Goal: Information Seeking & Learning: Learn about a topic

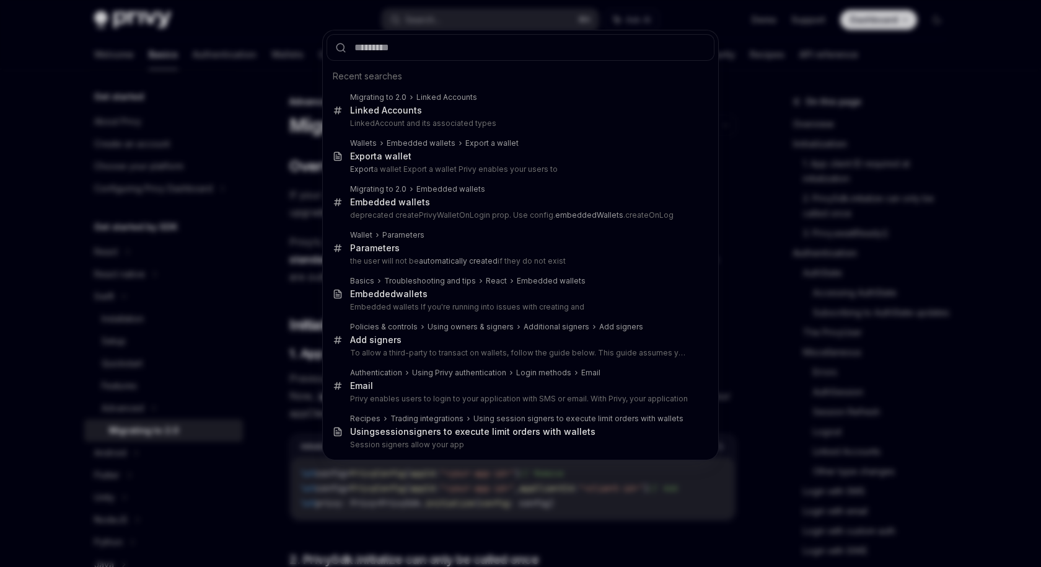
scroll to position [4247, 0]
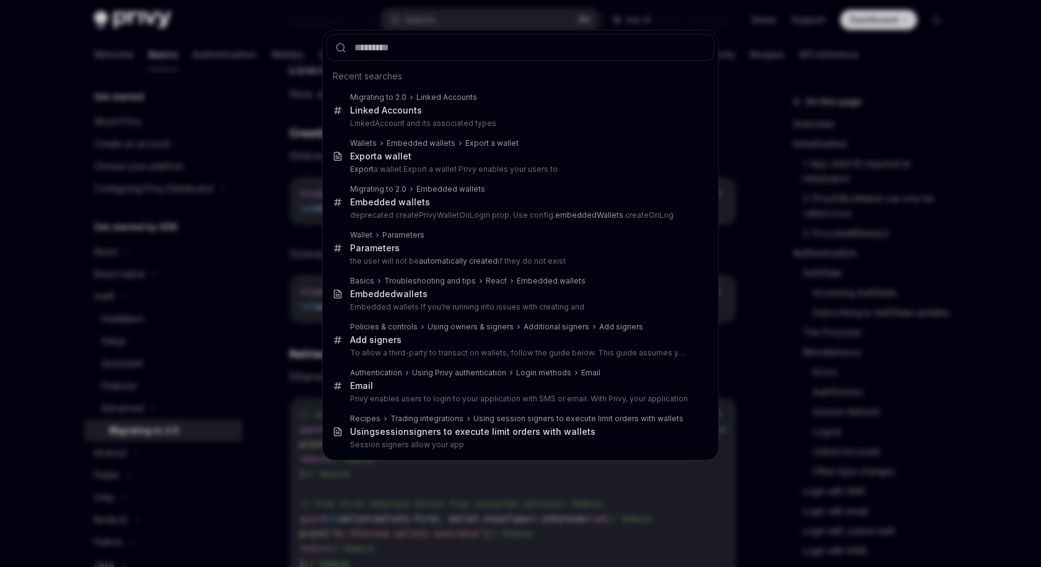
type input "**********"
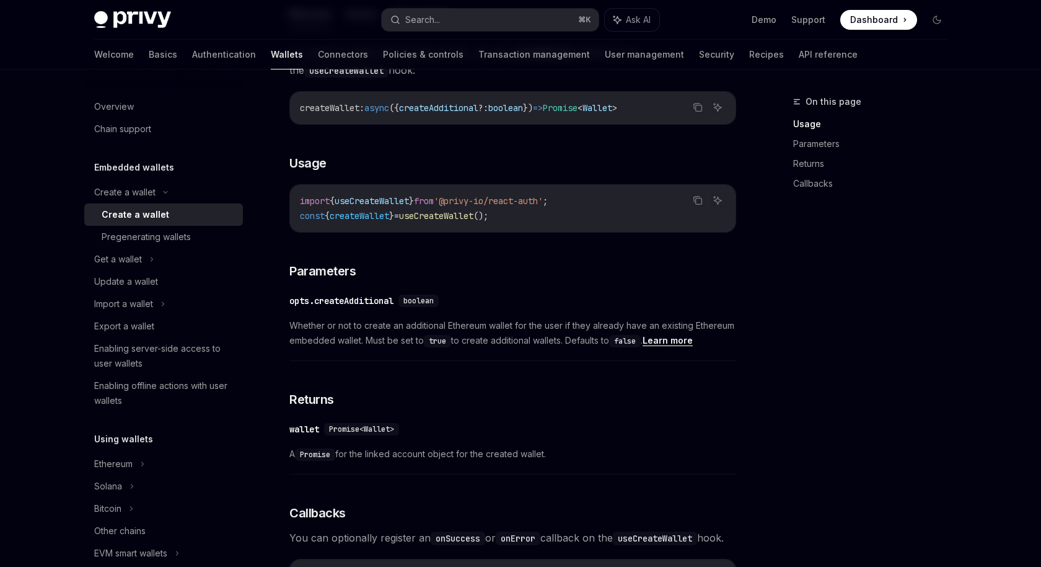
scroll to position [430, 0]
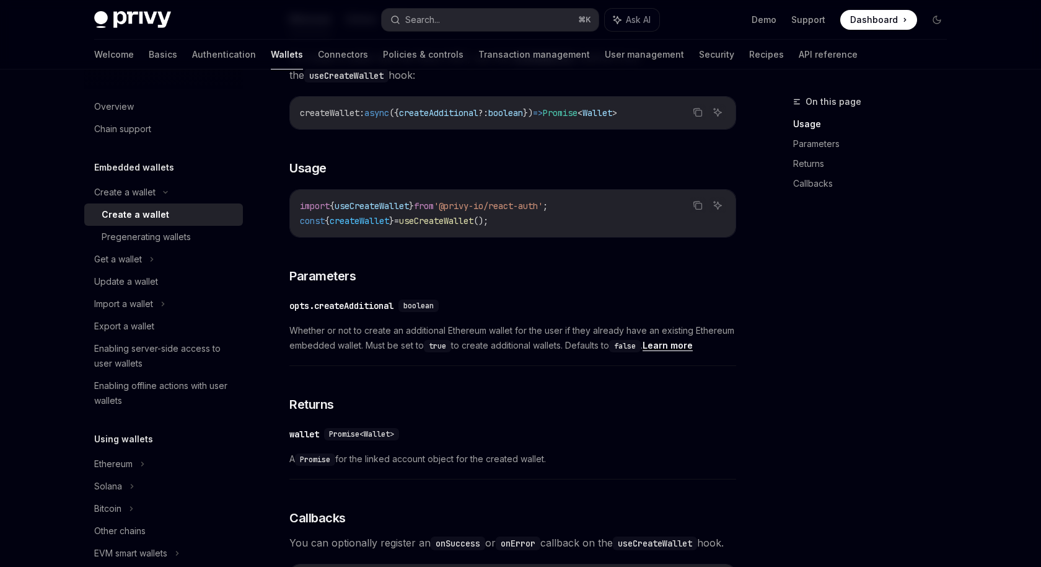
click at [464, 215] on span "useCreateWallet" at bounding box center [436, 220] width 74 height 11
copy span "useCreateWallet"
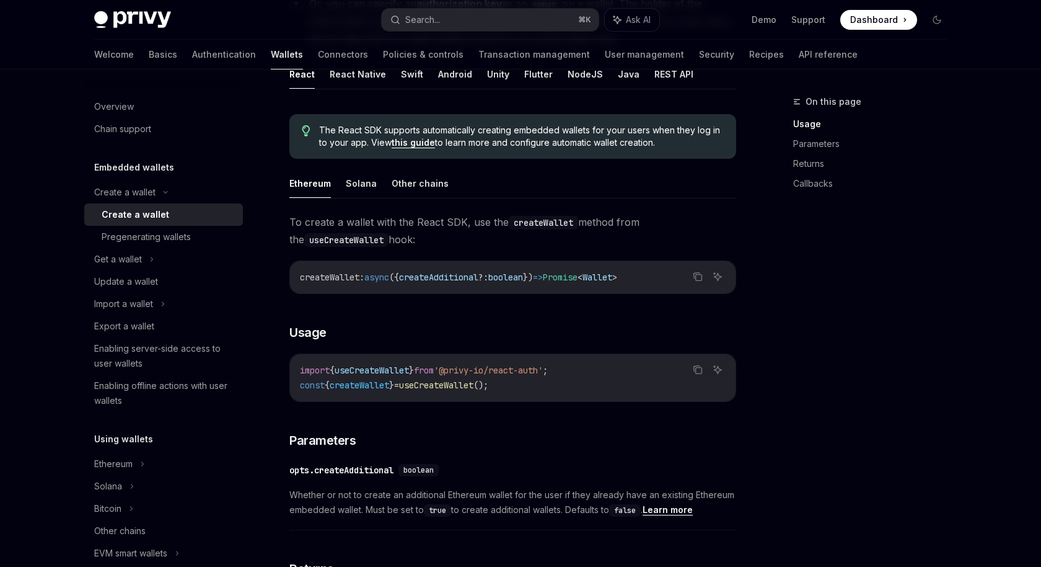
scroll to position [264, 0]
click at [355, 180] on button "Solana" at bounding box center [361, 184] width 31 height 29
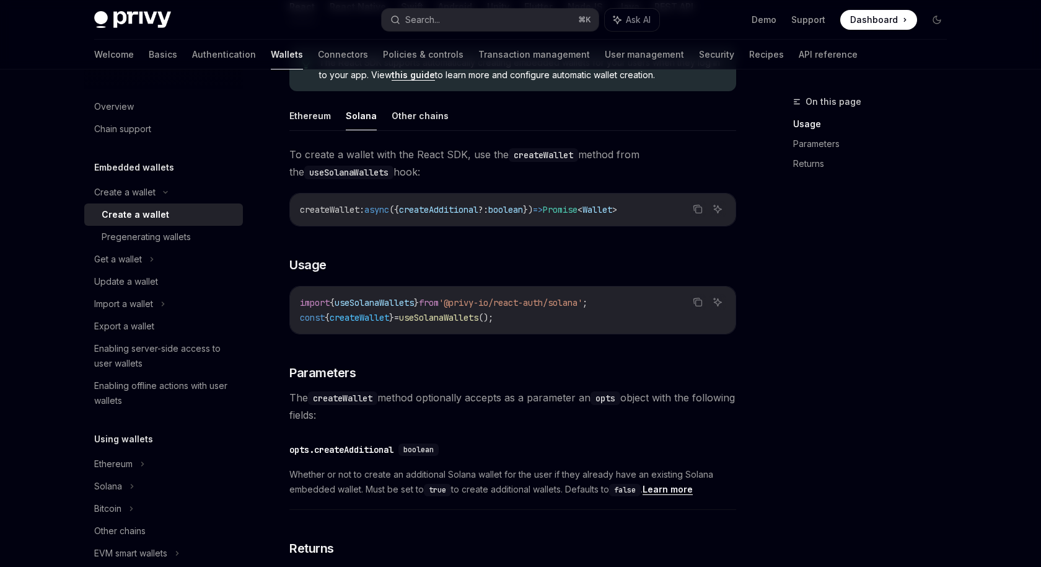
scroll to position [334, 0]
click at [310, 104] on button "Ethereum" at bounding box center [311, 114] width 42 height 29
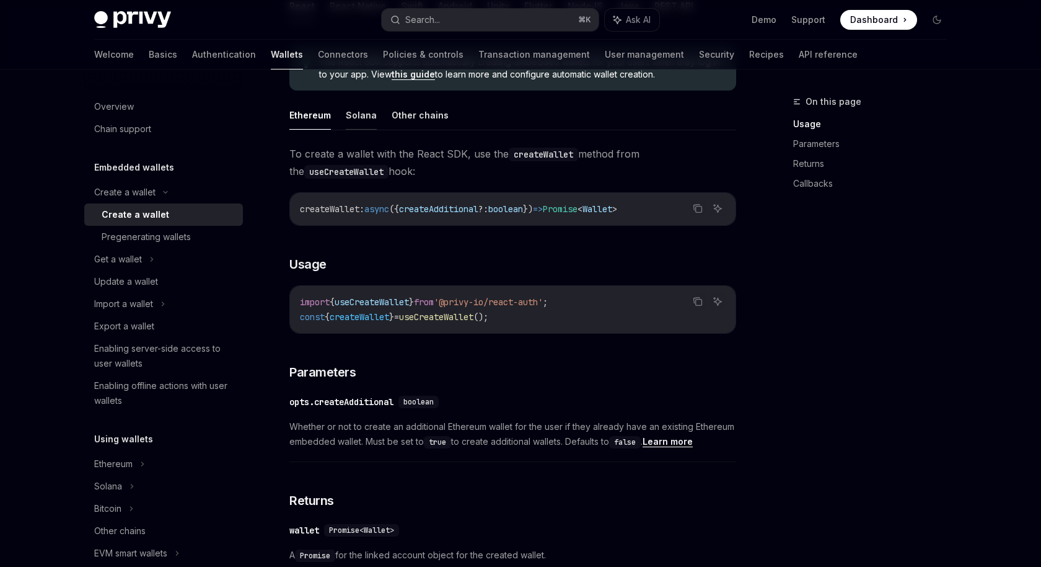
click at [360, 112] on button "Solana" at bounding box center [361, 114] width 31 height 29
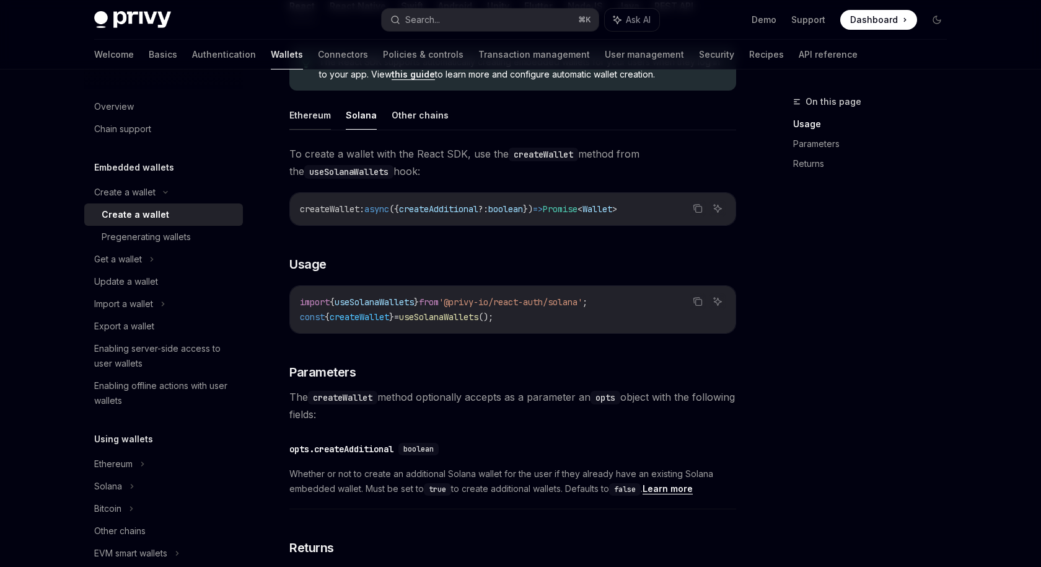
click at [303, 113] on button "Ethereum" at bounding box center [311, 114] width 42 height 29
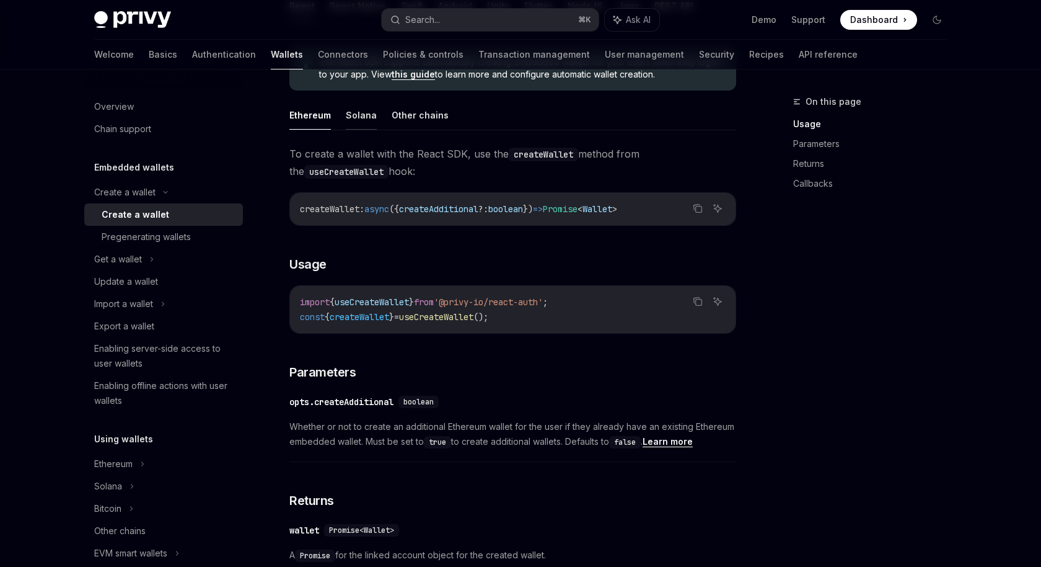
click at [360, 112] on button "Solana" at bounding box center [361, 114] width 31 height 29
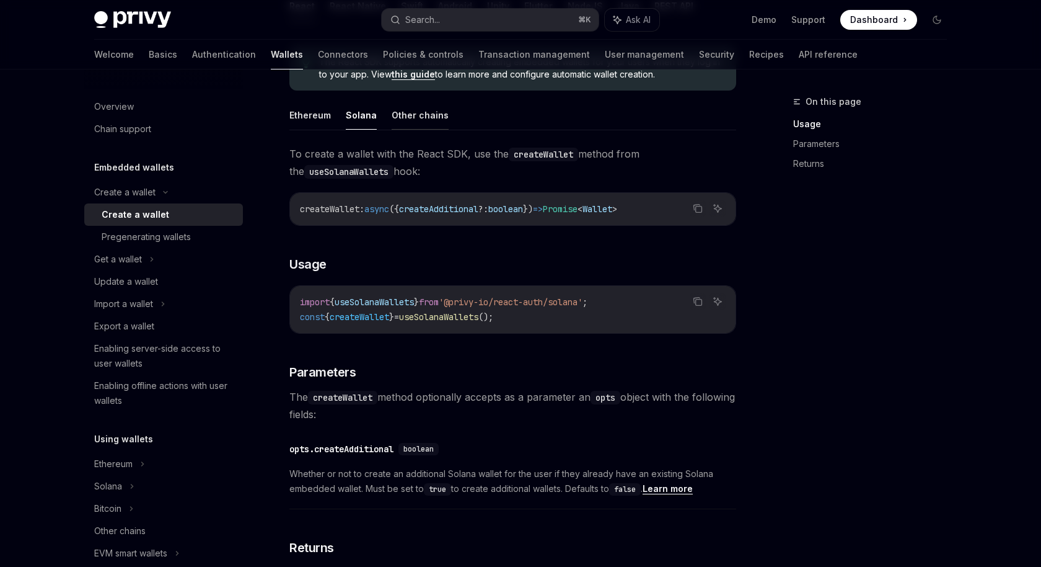
click at [407, 118] on button "Other chains" at bounding box center [420, 114] width 57 height 29
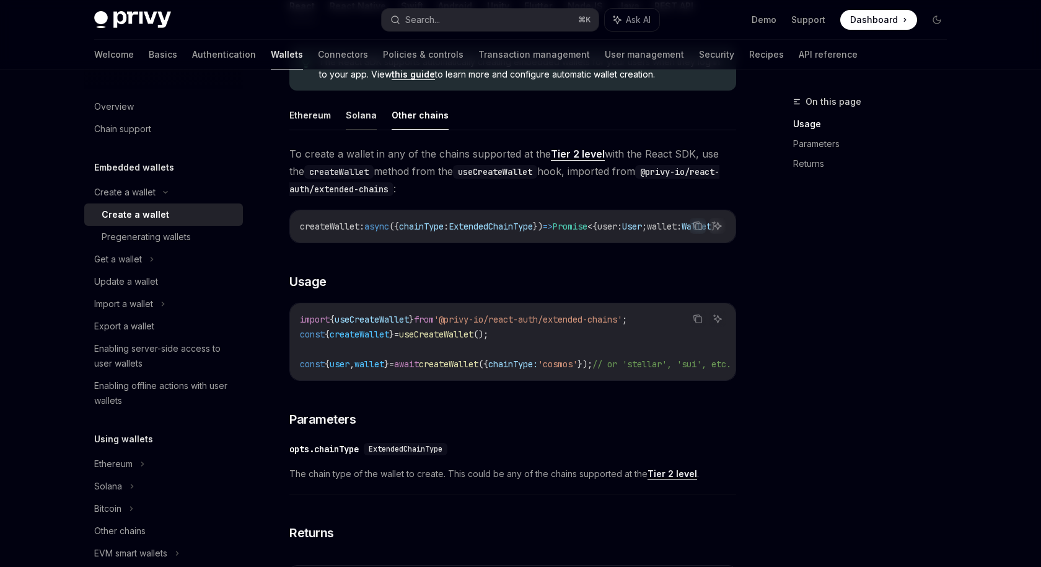
click at [356, 111] on button "Solana" at bounding box center [361, 114] width 31 height 29
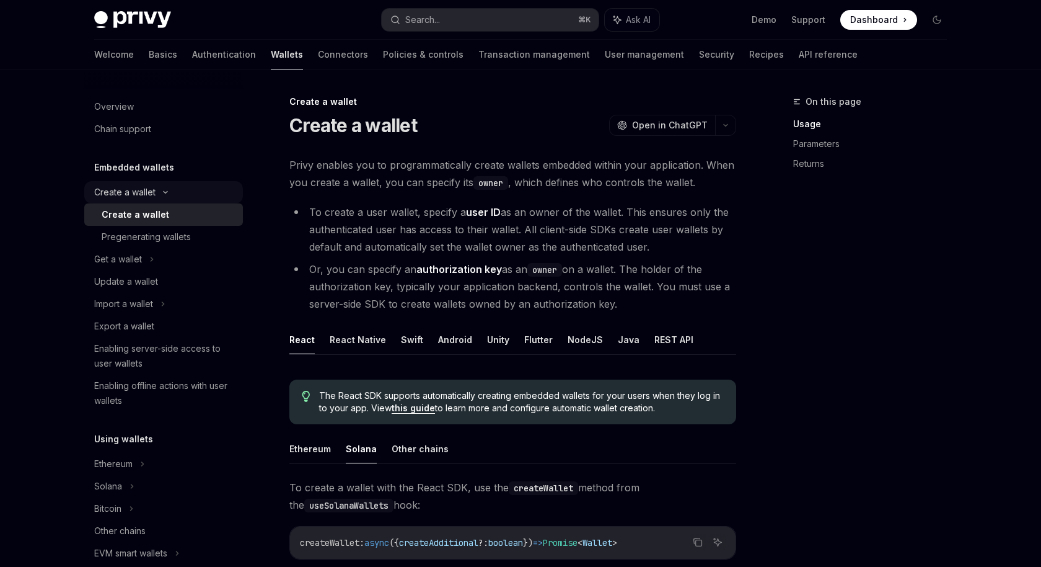
click at [180, 188] on div "Create a wallet" at bounding box center [163, 192] width 159 height 22
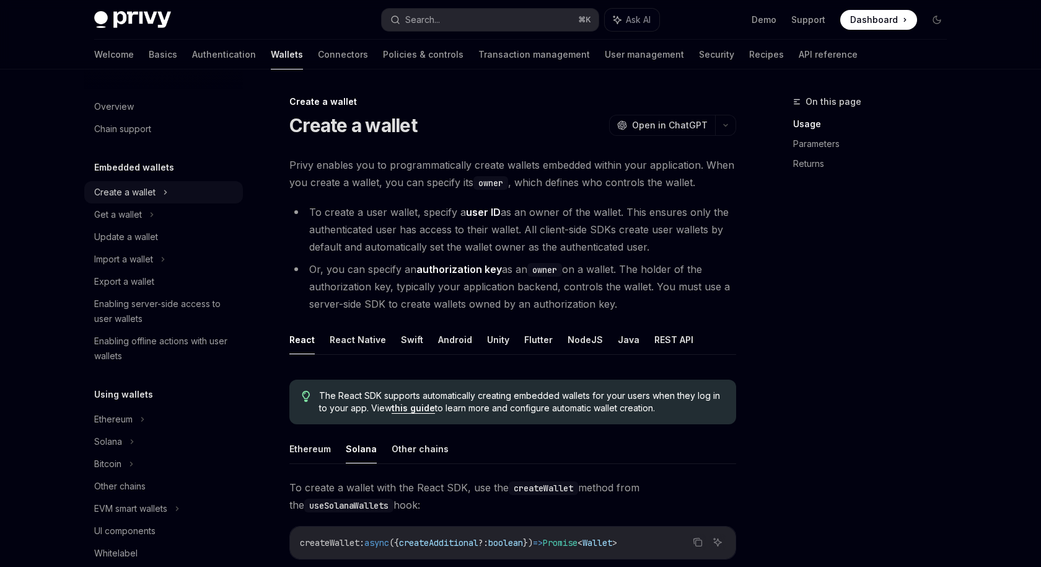
click at [180, 188] on div "Create a wallet" at bounding box center [163, 192] width 159 height 22
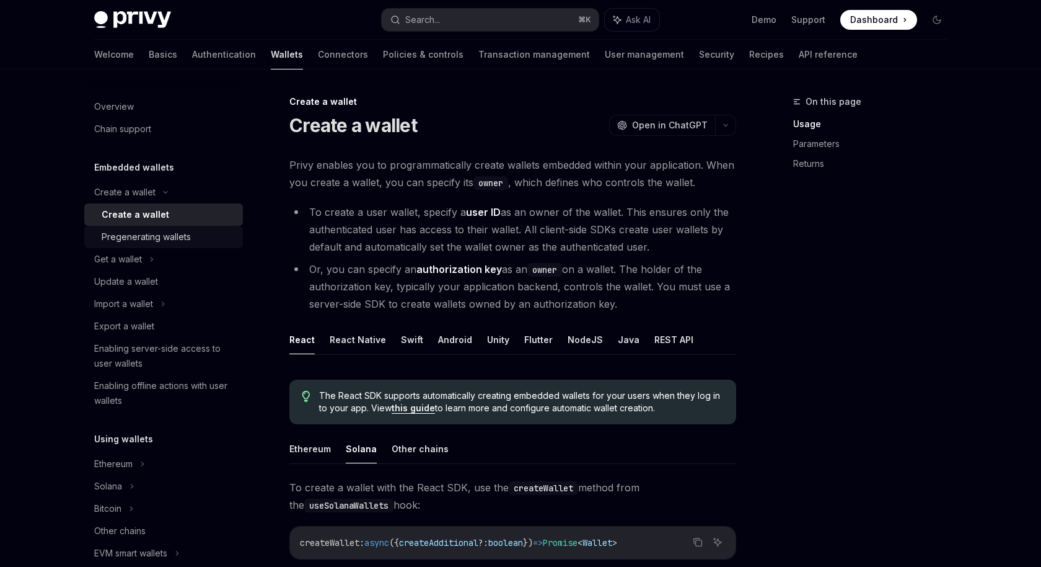
click at [216, 239] on div "Pregenerating wallets" at bounding box center [169, 236] width 134 height 15
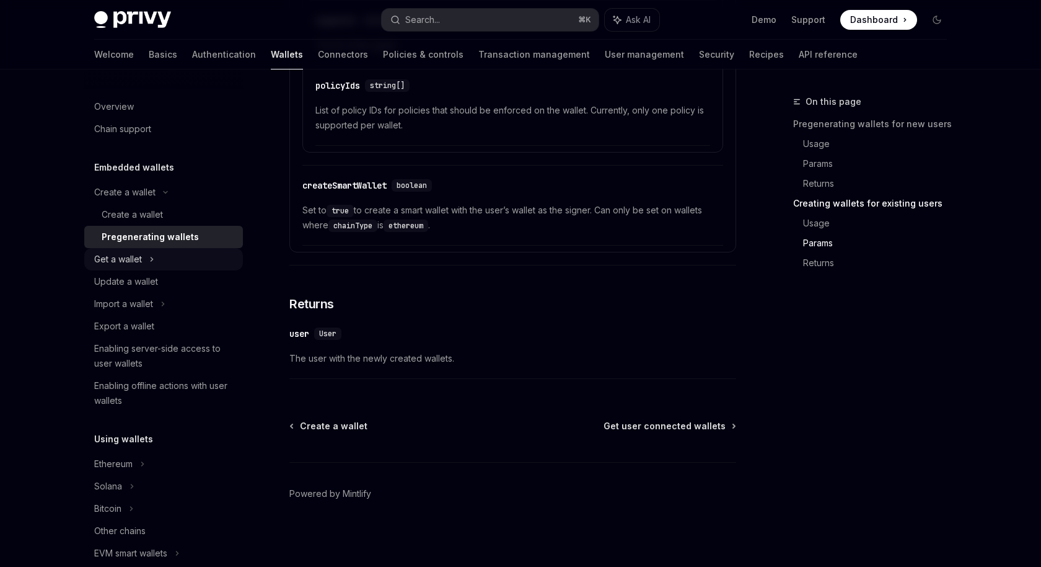
scroll to position [2278, 0]
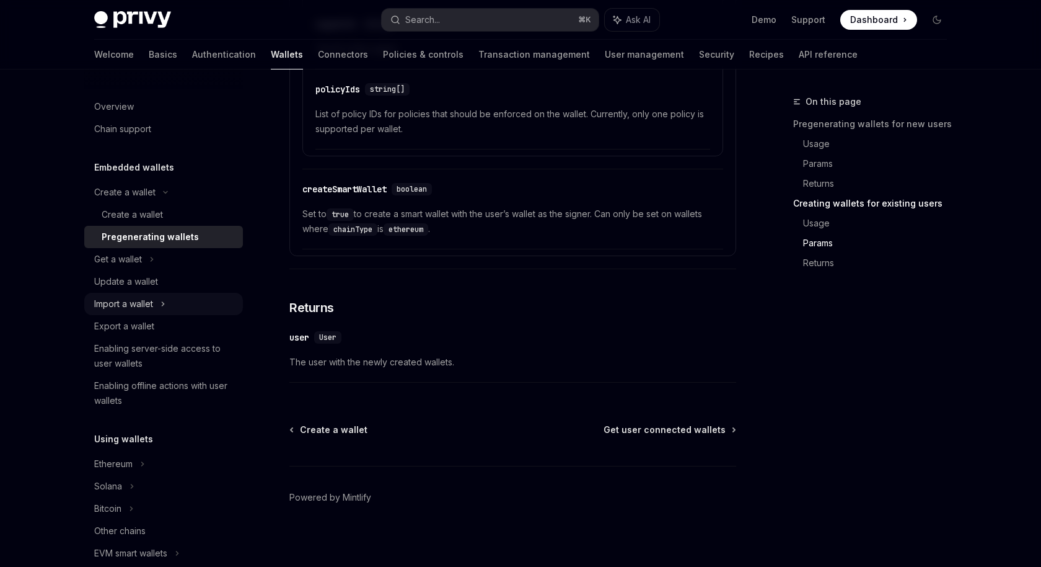
click at [162, 302] on icon at bounding box center [163, 303] width 5 height 15
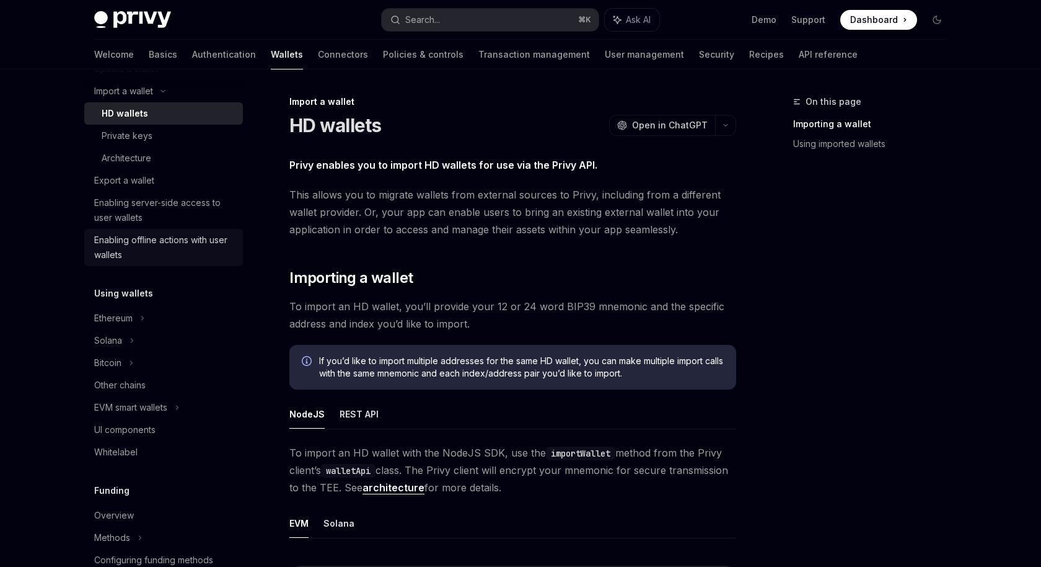
scroll to position [246, 0]
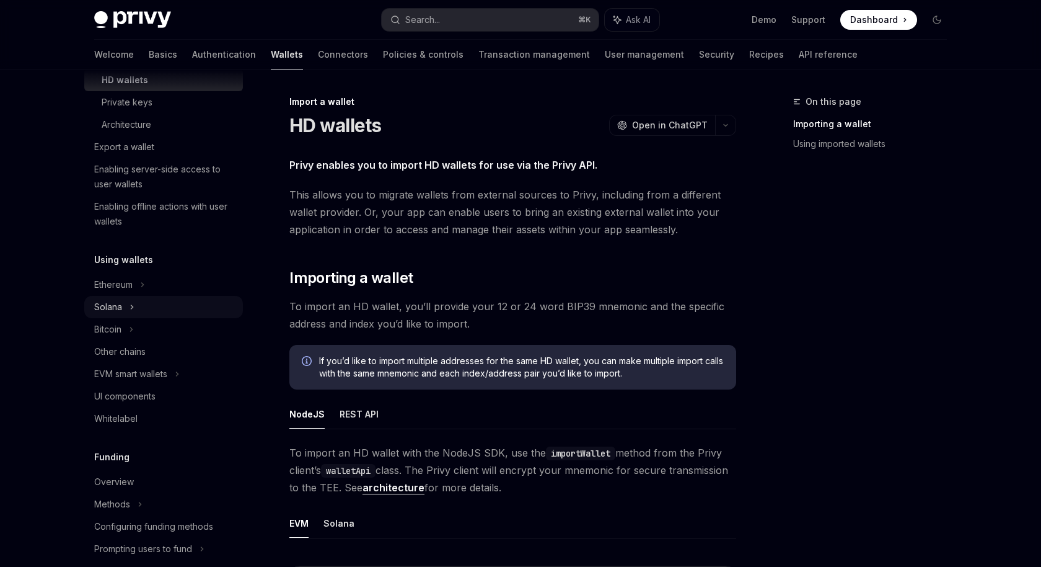
click at [158, 306] on div "Solana" at bounding box center [163, 307] width 159 height 22
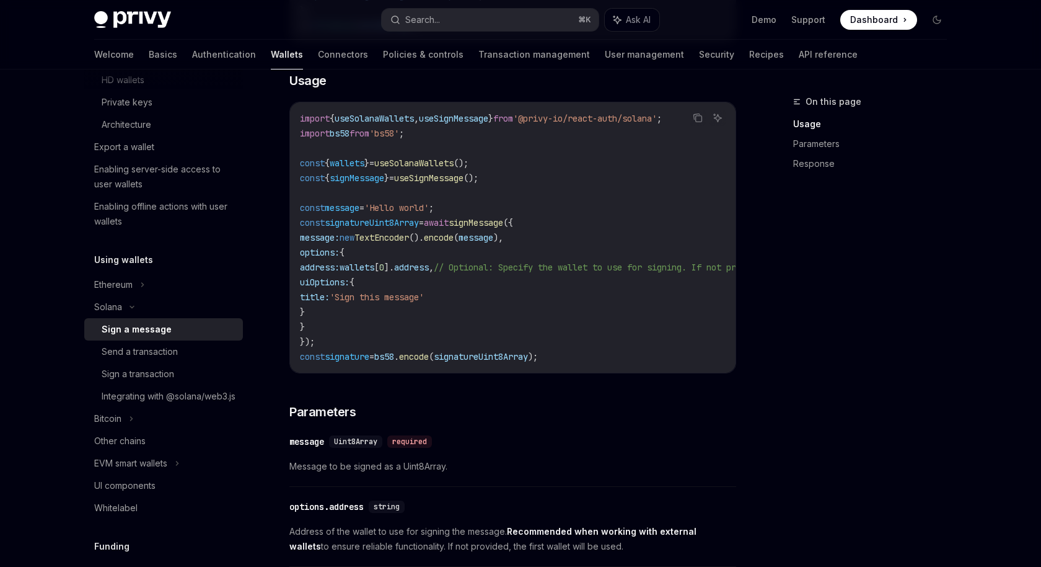
scroll to position [376, 0]
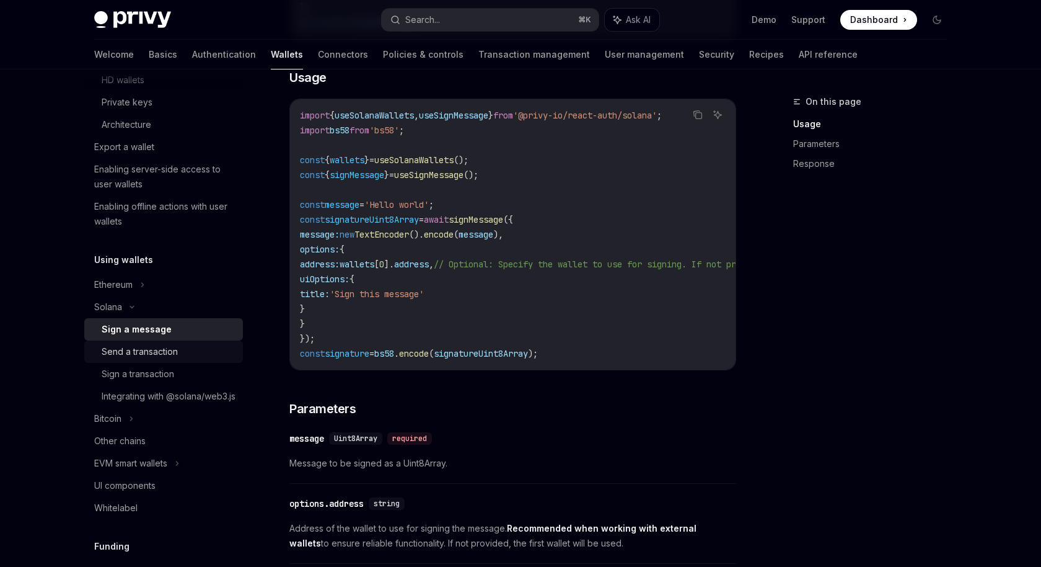
click at [168, 351] on div "Send a transaction" at bounding box center [140, 351] width 76 height 15
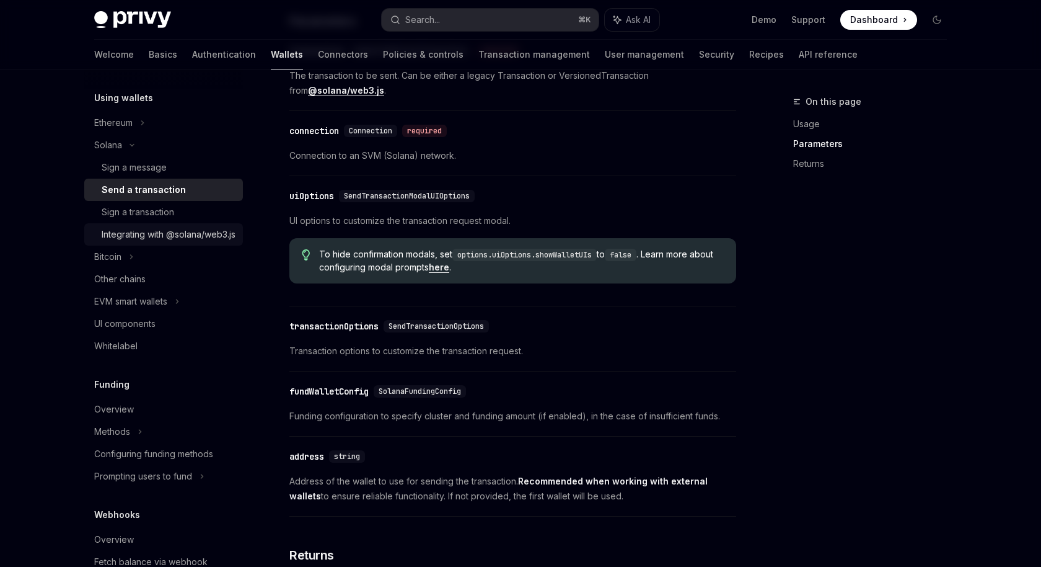
scroll to position [418, 0]
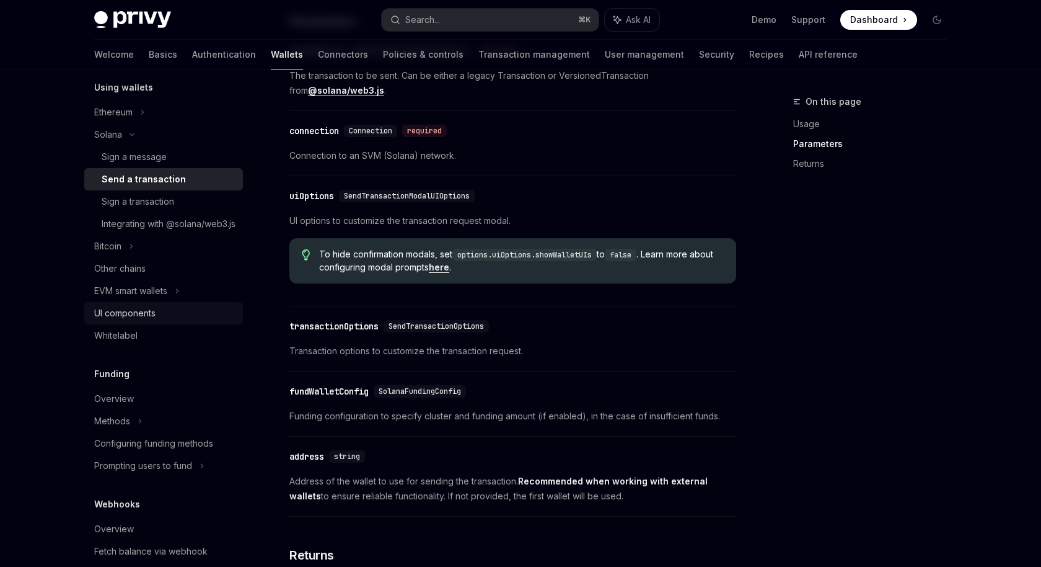
click at [154, 321] on div "UI components" at bounding box center [124, 313] width 61 height 15
type textarea "*"
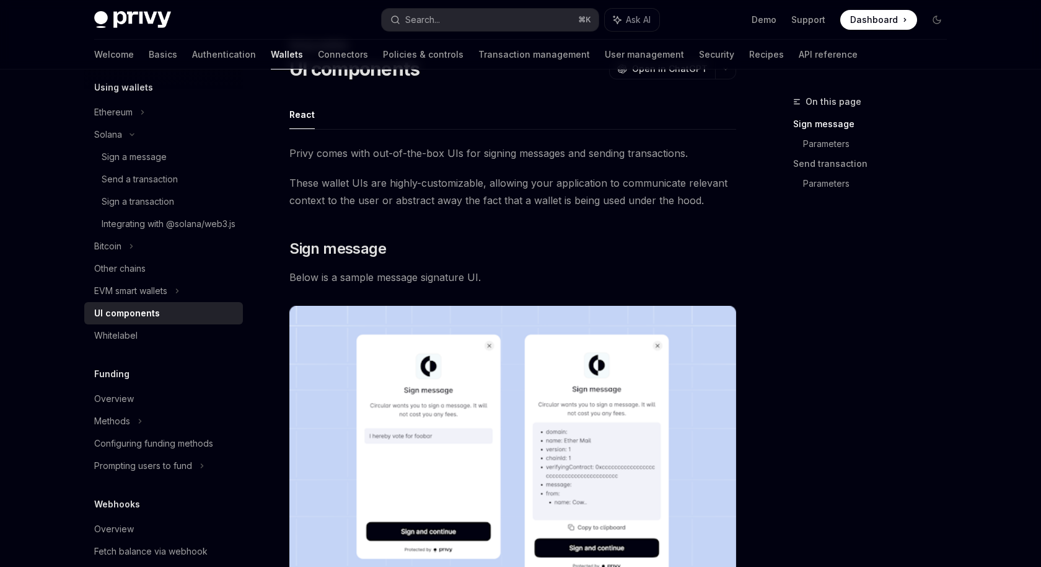
scroll to position [57, 0]
click at [543, 183] on span "These wallet UIs are highly-customizable, allowing your application to communic…" at bounding box center [513, 191] width 447 height 35
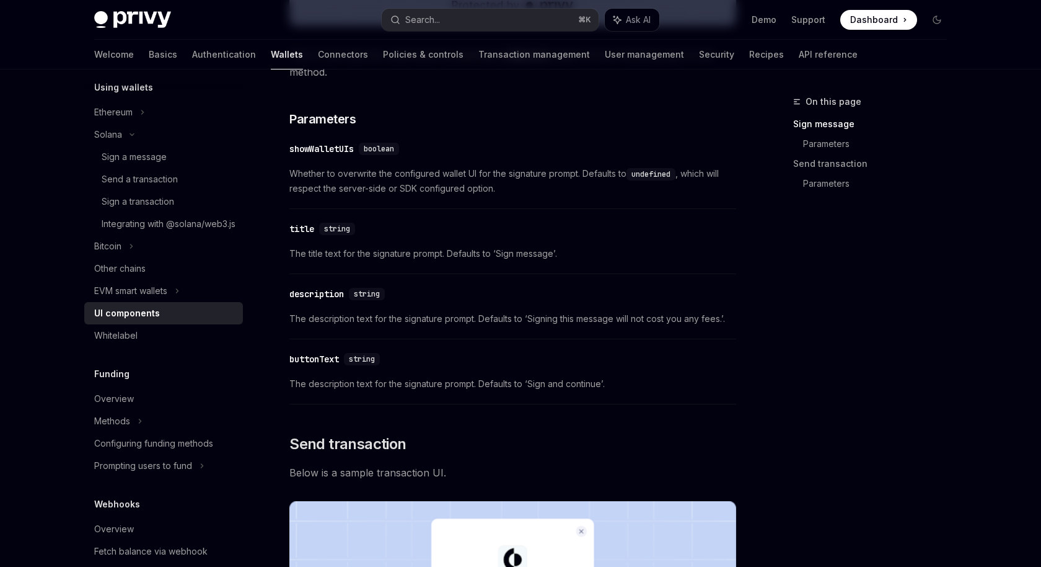
scroll to position [658, 0]
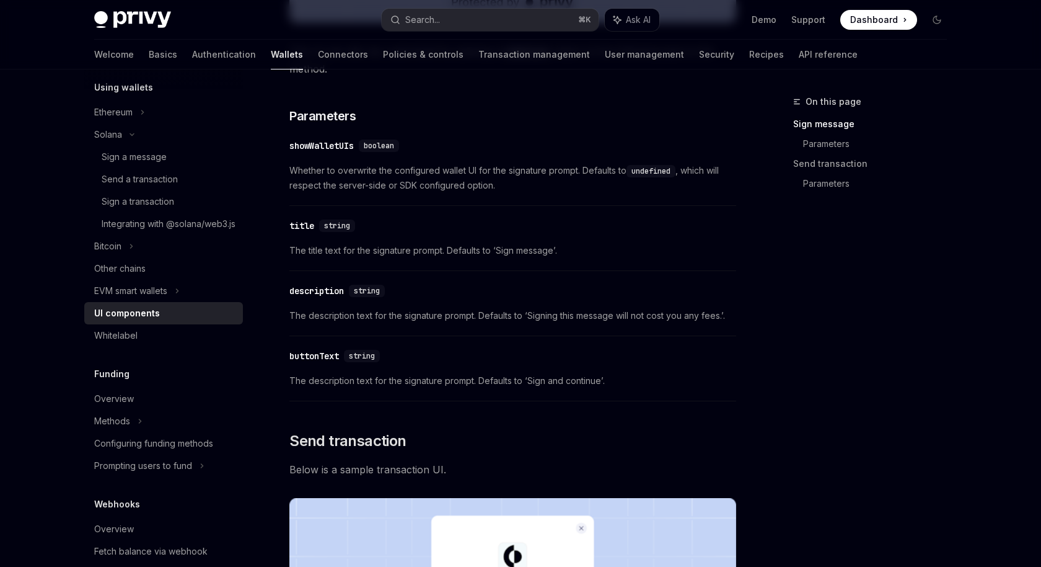
click at [516, 154] on div "​ showWalletUIs boolean Whether to overwrite the configured wallet UI for the s…" at bounding box center [513, 169] width 447 height 74
click at [509, 164] on span "Whether to overwrite the configured wallet UI for the signature prompt. Default…" at bounding box center [513, 178] width 447 height 30
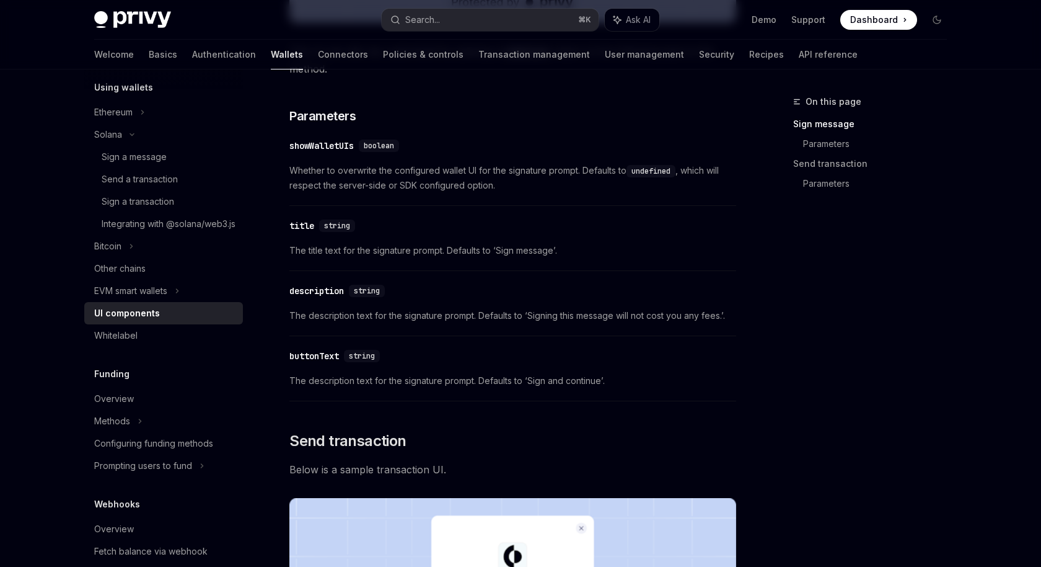
click at [469, 190] on span "Whether to overwrite the configured wallet UI for the signature prompt. Default…" at bounding box center [513, 178] width 447 height 30
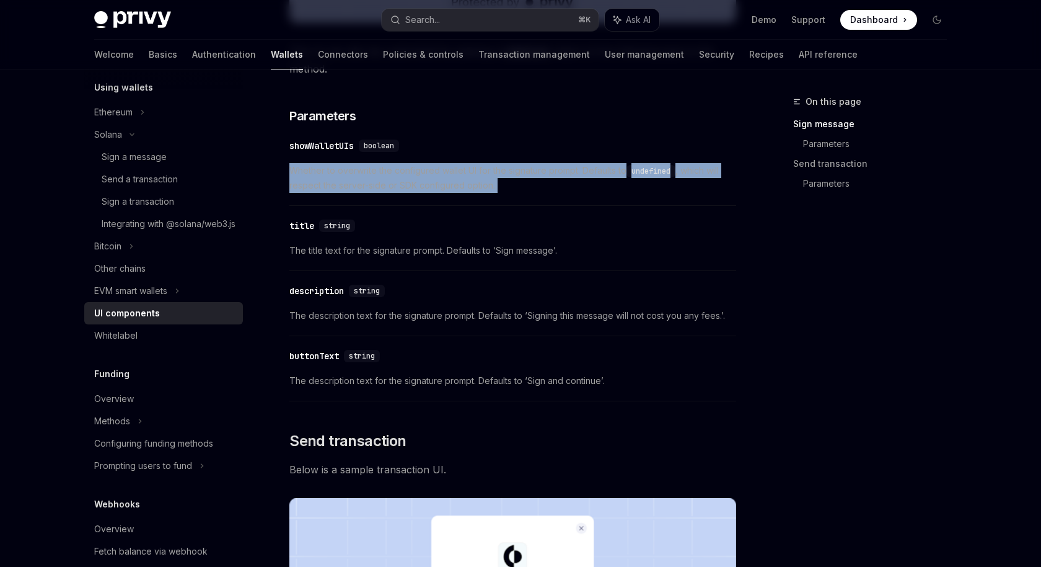
click at [469, 190] on span "Whether to overwrite the configured wallet UI for the signature prompt. Default…" at bounding box center [513, 178] width 447 height 30
click at [630, 229] on div "​ title string" at bounding box center [507, 225] width 435 height 15
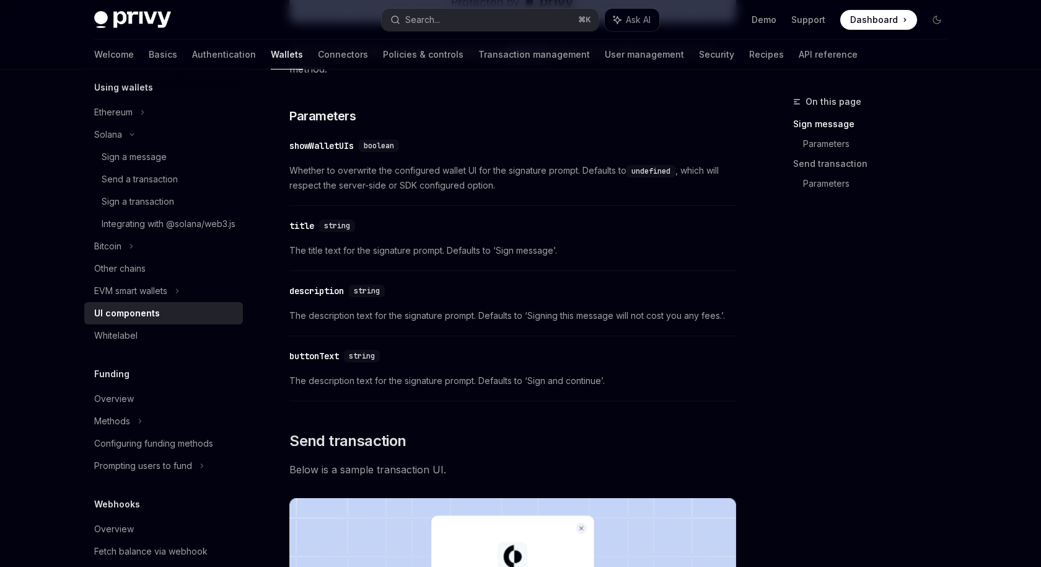
click at [630, 248] on span "The title text for the signature prompt. Defaults to ‘Sign message’." at bounding box center [513, 250] width 447 height 15
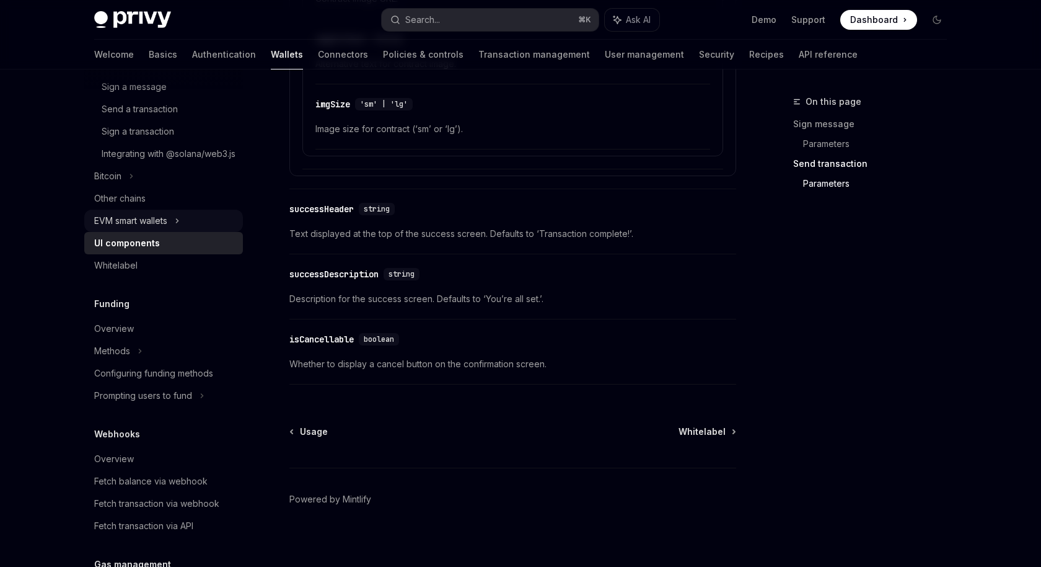
scroll to position [518, 0]
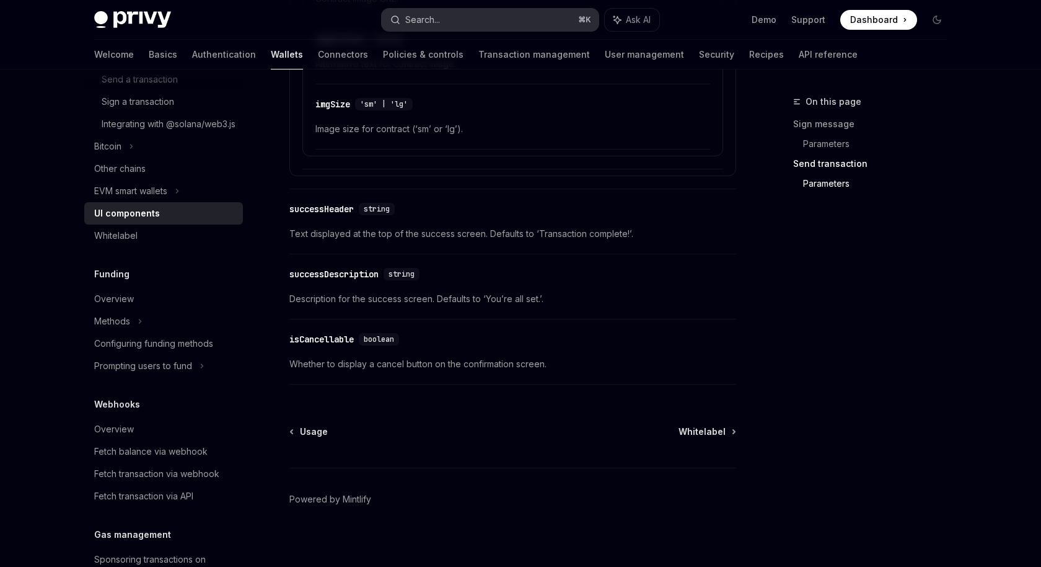
click at [486, 15] on button "Search... ⌘ K" at bounding box center [490, 20] width 217 height 22
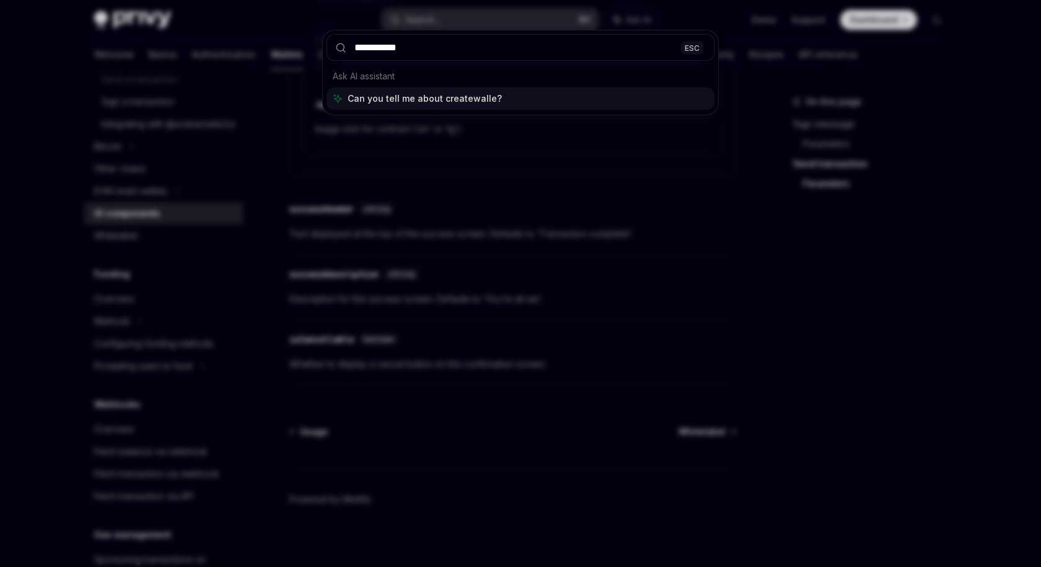
type input "**********"
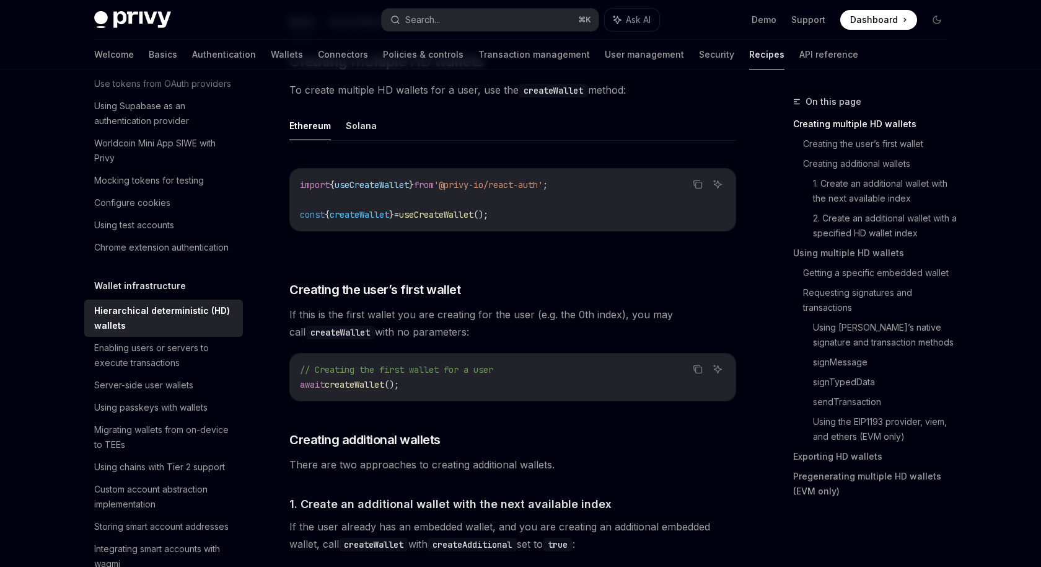
scroll to position [248, 0]
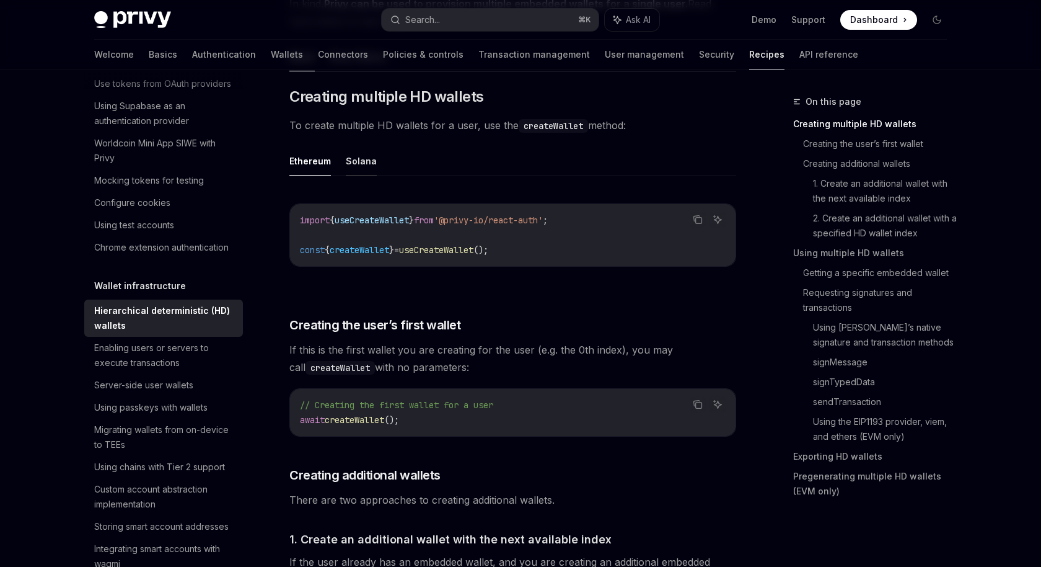
click at [367, 161] on button "Solana" at bounding box center [361, 160] width 31 height 29
click at [319, 154] on button "Ethereum" at bounding box center [311, 160] width 42 height 29
click at [361, 166] on button "Solana" at bounding box center [361, 160] width 31 height 29
click at [306, 164] on button "Ethereum" at bounding box center [311, 160] width 42 height 29
click at [358, 167] on button "Solana" at bounding box center [361, 160] width 31 height 29
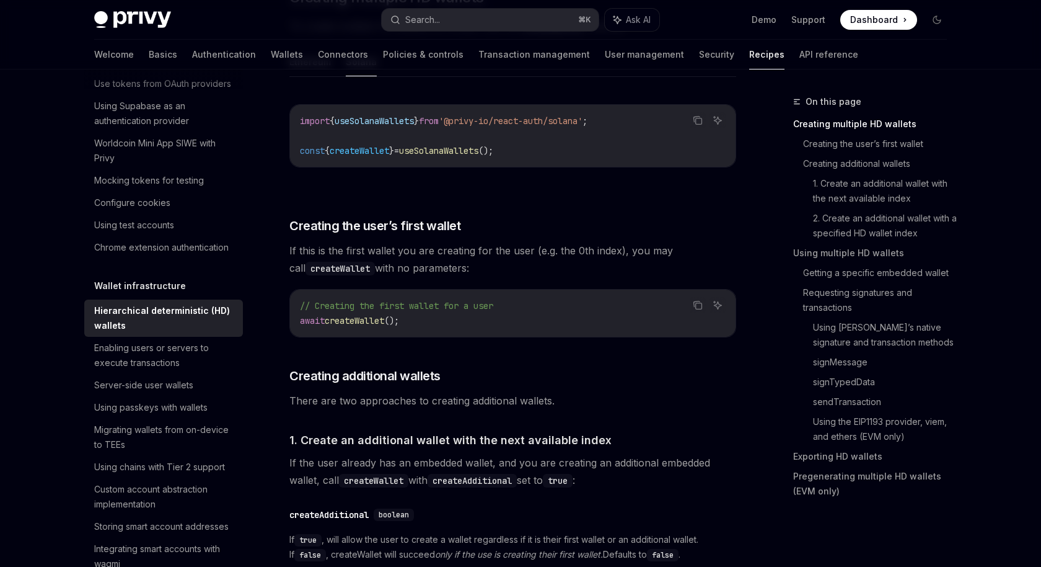
scroll to position [333, 0]
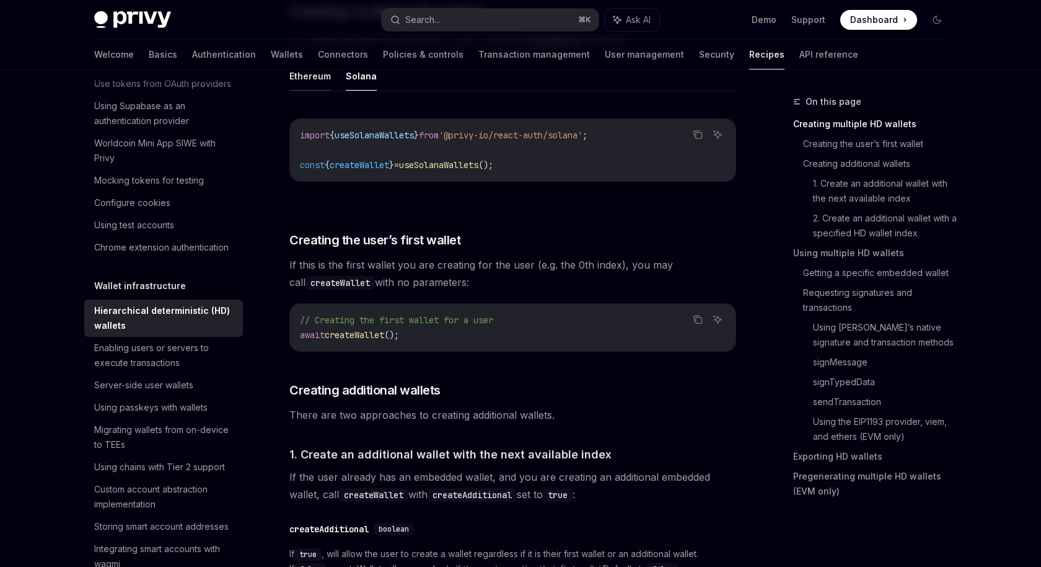
click at [311, 69] on button "Ethereum" at bounding box center [311, 75] width 42 height 29
click at [364, 81] on button "Solana" at bounding box center [361, 75] width 31 height 29
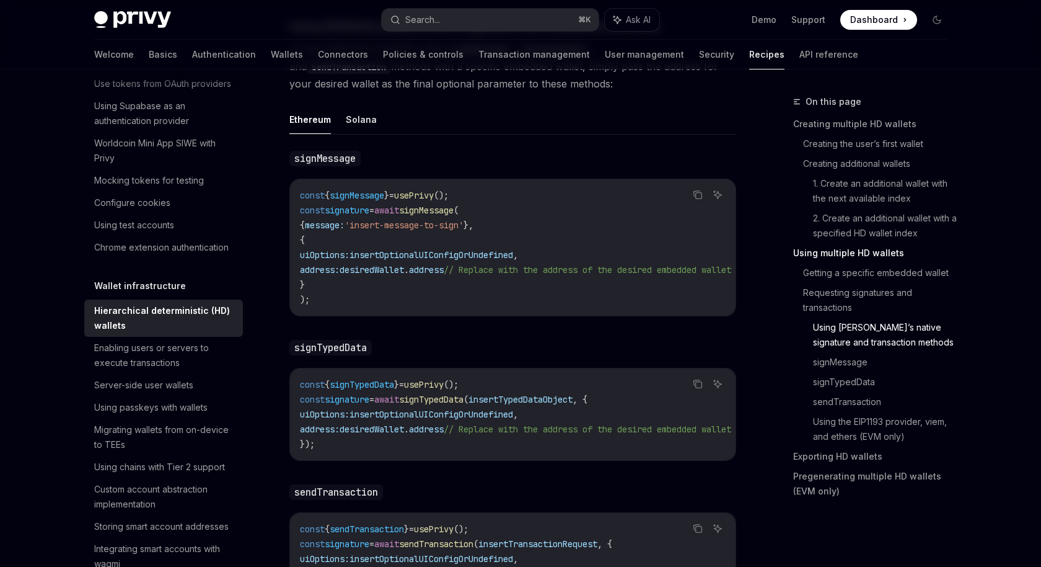
scroll to position [2100, 0]
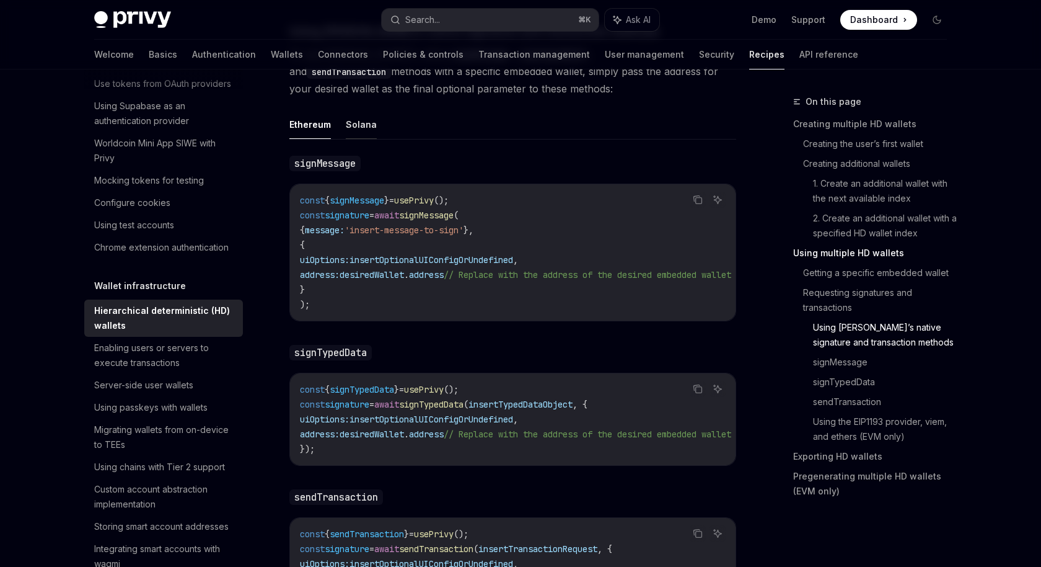
click at [357, 110] on button "Solana" at bounding box center [361, 124] width 31 height 29
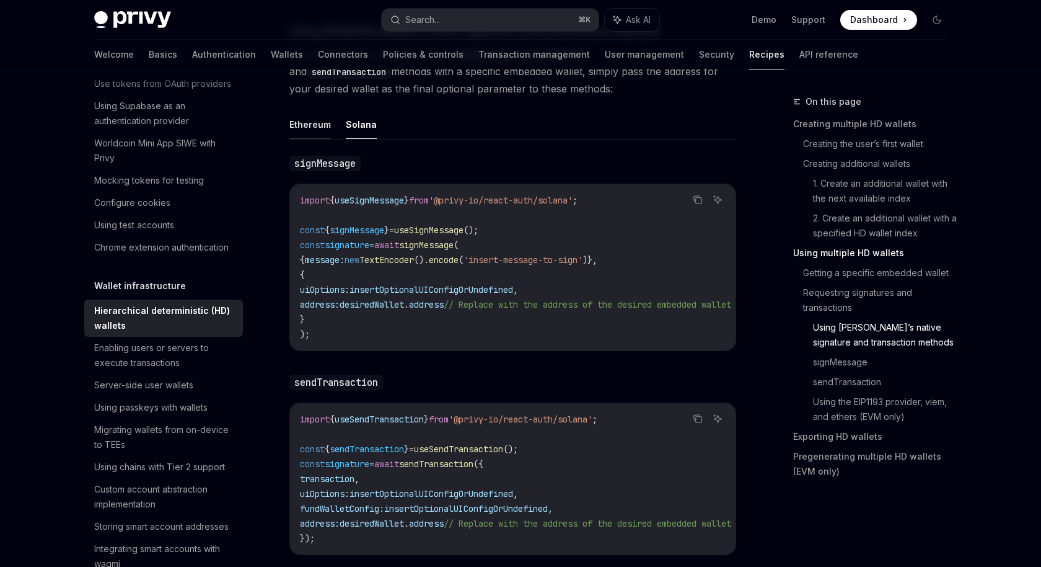
click at [311, 110] on button "Ethereum" at bounding box center [311, 124] width 42 height 29
type textarea "*"
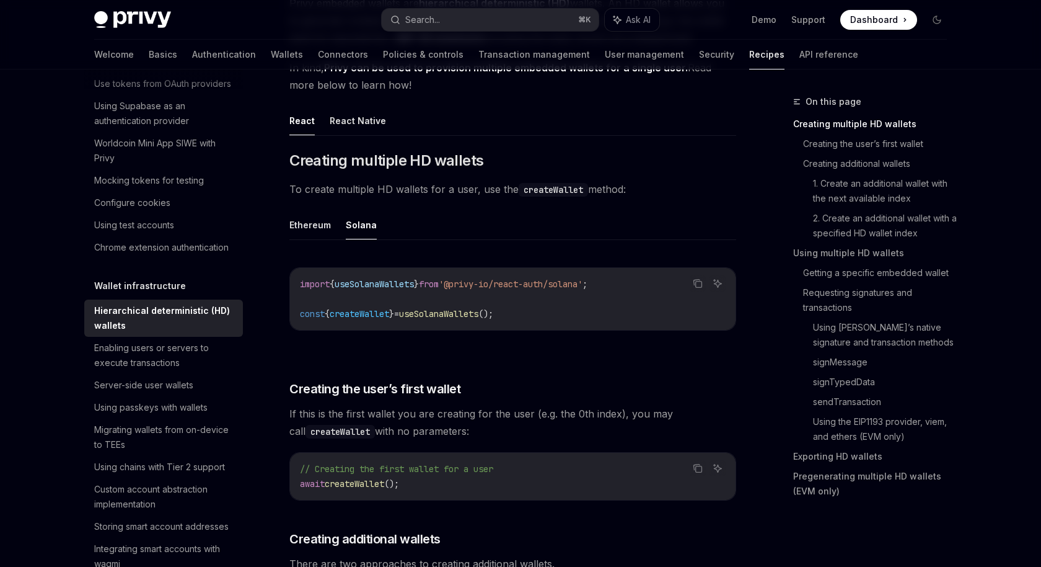
scroll to position [180, 0]
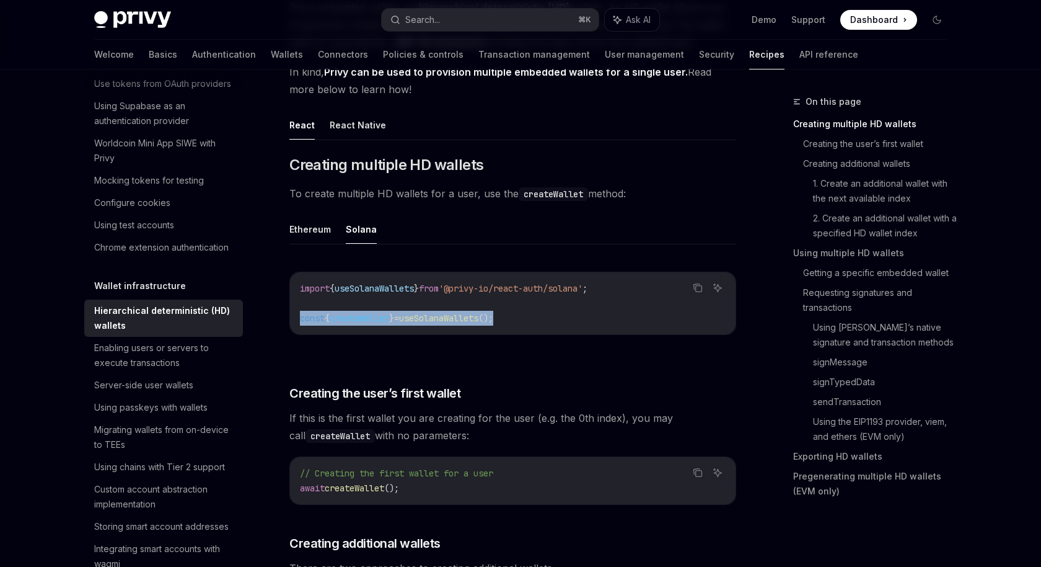
drag, startPoint x: 293, startPoint y: 309, endPoint x: 575, endPoint y: 314, distance: 282.1
click at [575, 314] on div "import { useSolanaWallets } from '@privy-io/react-auth/solana' ; const { create…" at bounding box center [513, 303] width 446 height 62
copy span "const { createWallet } = useSolanaWallets ();"
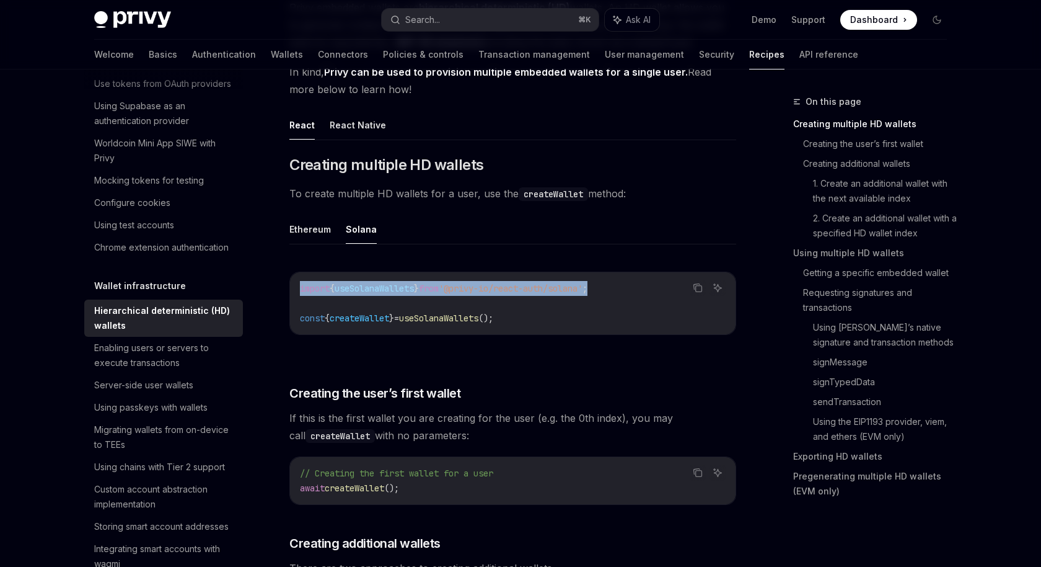
drag, startPoint x: 302, startPoint y: 286, endPoint x: 659, endPoint y: 293, distance: 357.1
click at [659, 293] on div "import { useSolanaWallets } from '@privy-io/react-auth/solana' ; const { create…" at bounding box center [513, 303] width 446 height 62
copy span "import { useSolanaWallets } from '@privy-io/react-auth/solana' ;"
click at [516, 17] on button "Search... ⌘ K" at bounding box center [490, 20] width 217 height 22
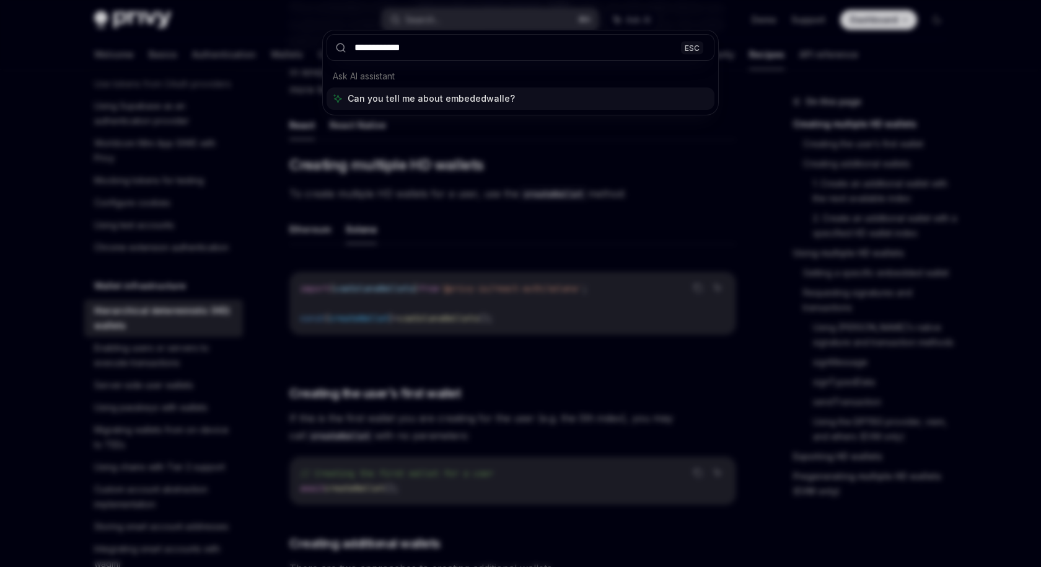
type input "**********"
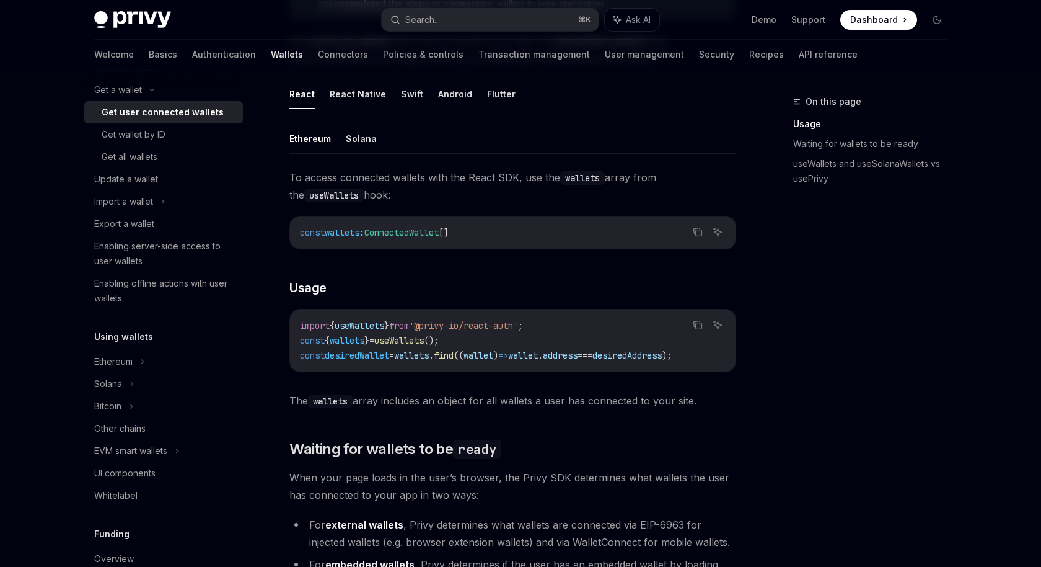
scroll to position [370, 0]
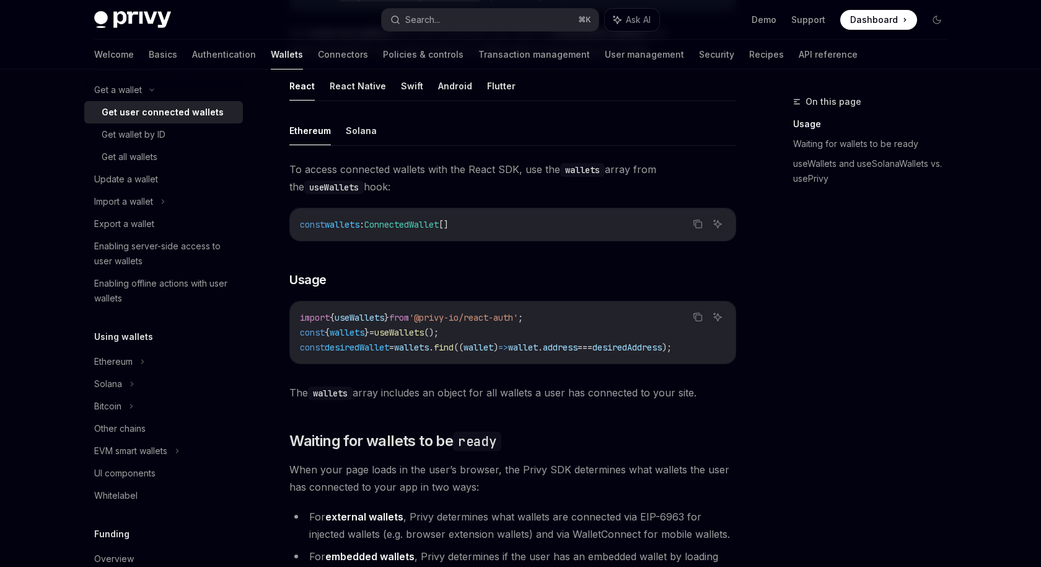
click at [358, 130] on button "Solana" at bounding box center [361, 130] width 31 height 29
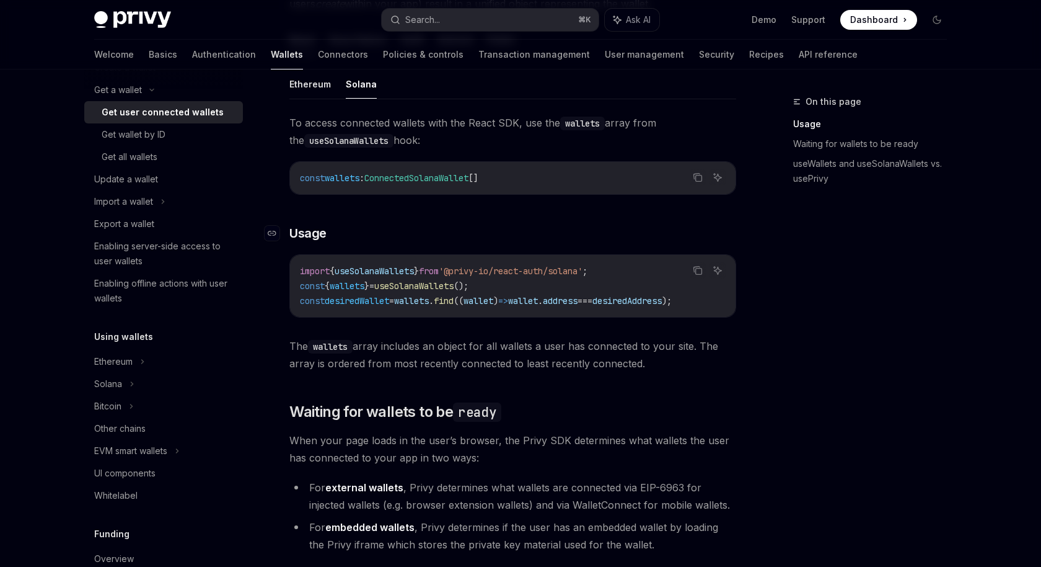
scroll to position [422, 0]
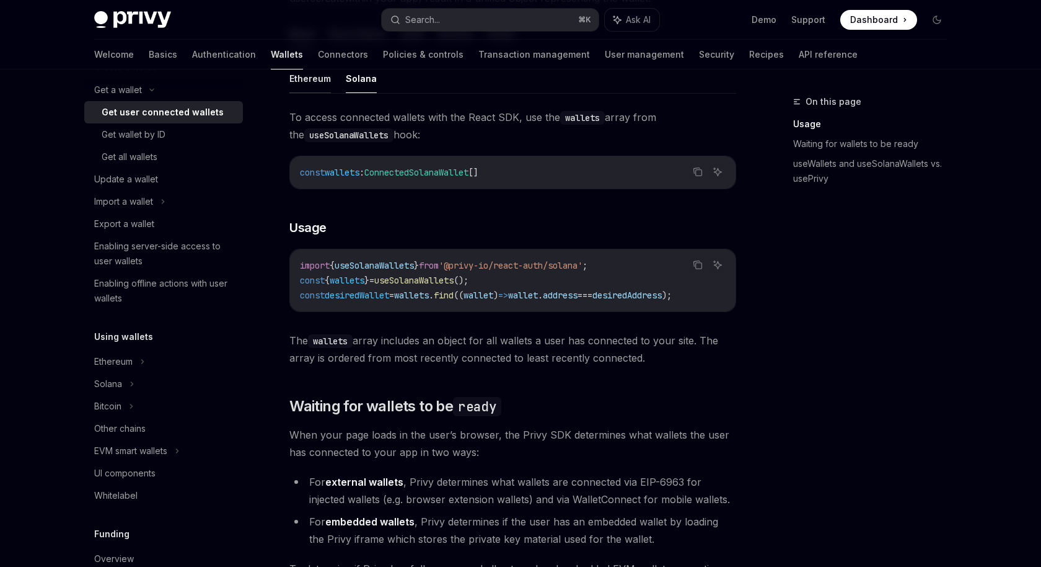
click at [311, 71] on button "Ethereum" at bounding box center [311, 78] width 42 height 29
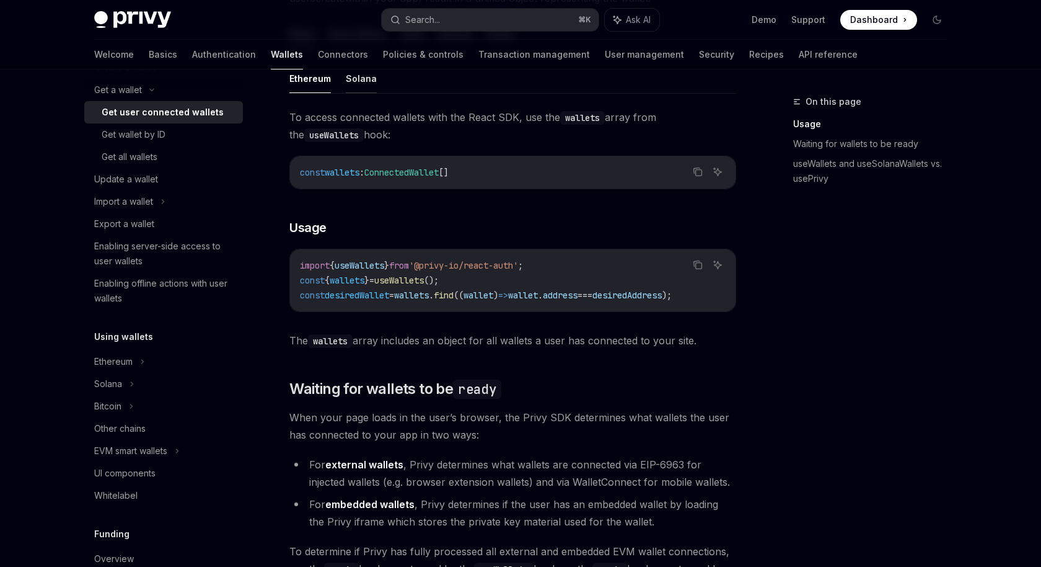
click at [359, 71] on button "Solana" at bounding box center [361, 78] width 31 height 29
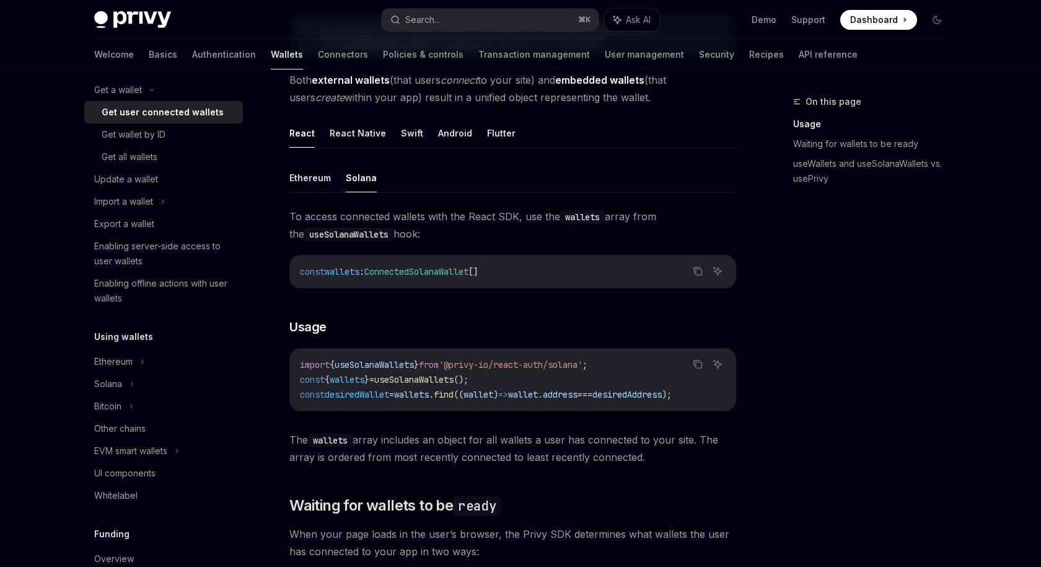
scroll to position [326, 0]
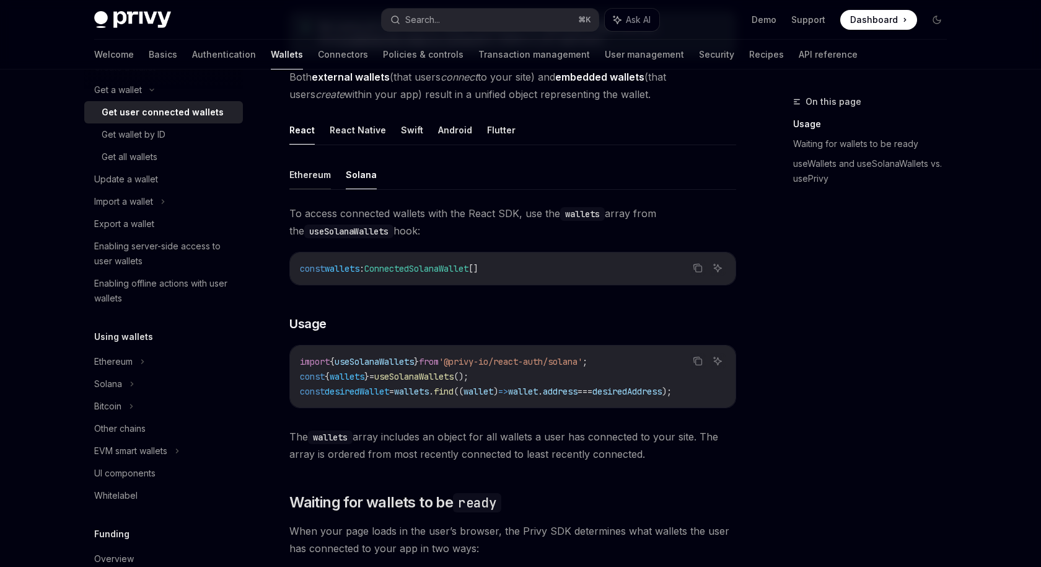
click at [318, 170] on button "Ethereum" at bounding box center [311, 174] width 42 height 29
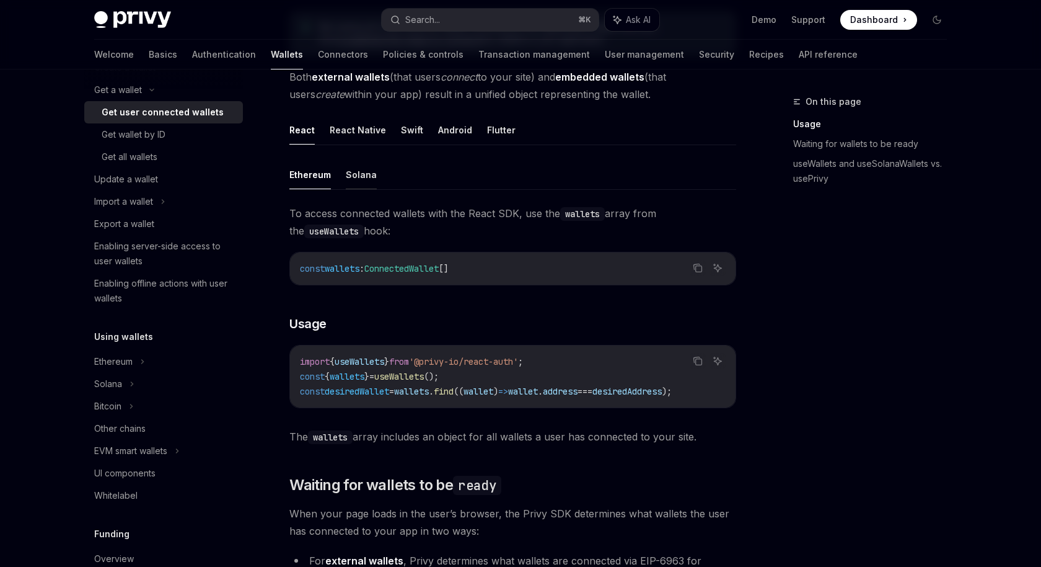
click at [362, 174] on button "Solana" at bounding box center [361, 174] width 31 height 29
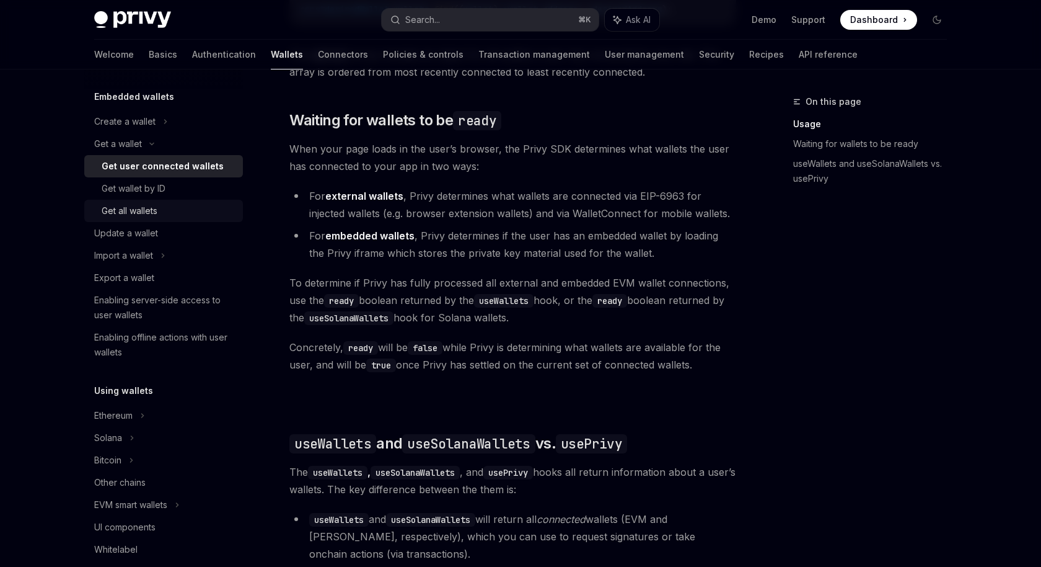
scroll to position [75, 0]
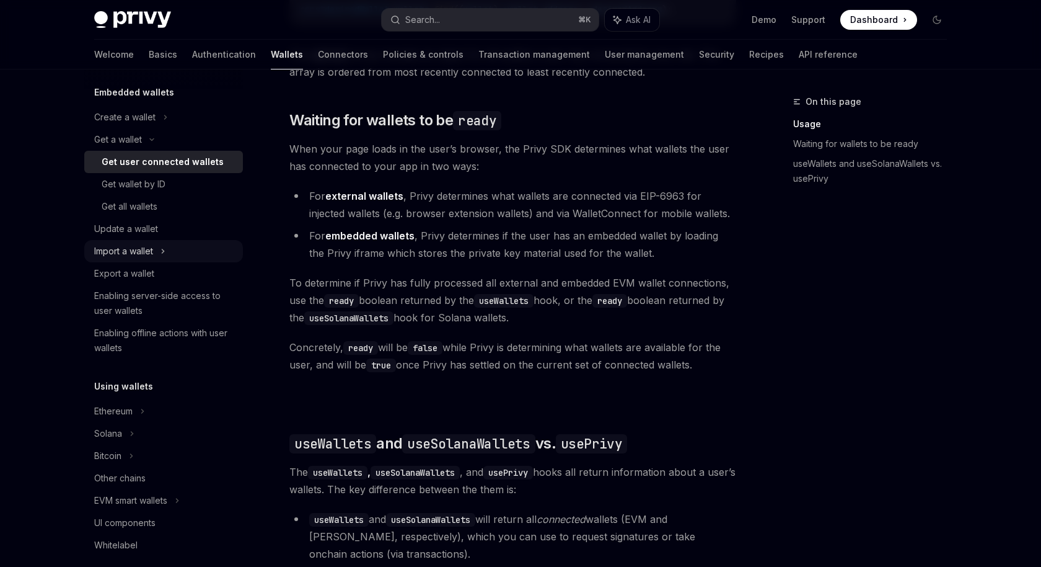
click at [178, 250] on div "Import a wallet" at bounding box center [163, 251] width 159 height 22
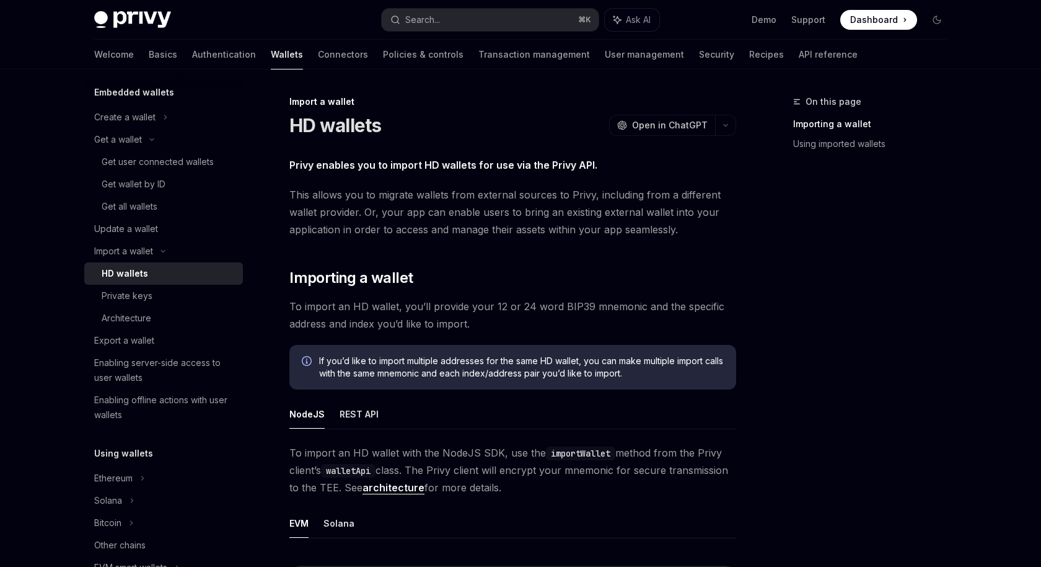
click at [175, 277] on div "HD wallets" at bounding box center [169, 273] width 134 height 15
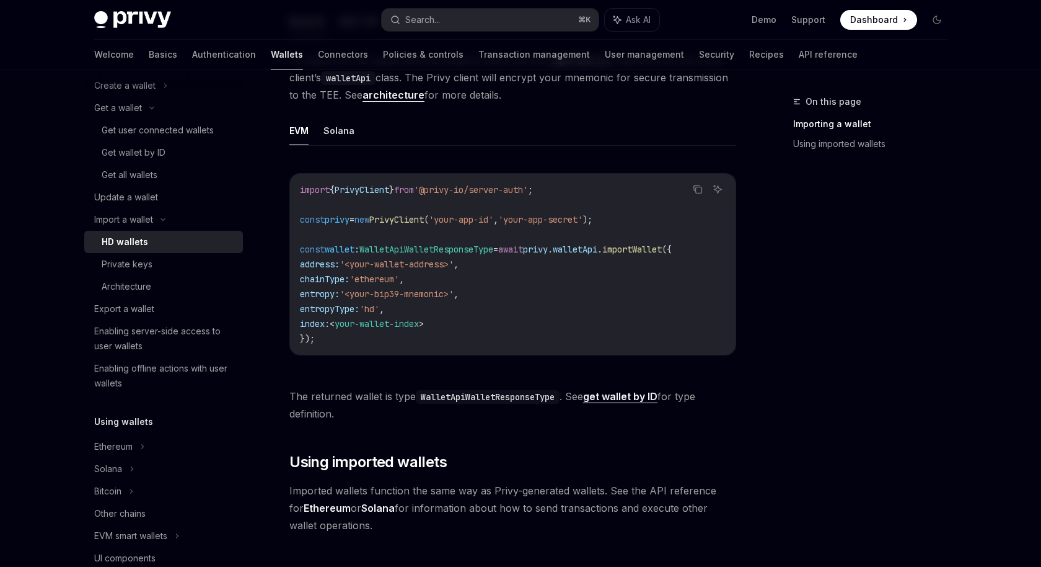
scroll to position [388, 0]
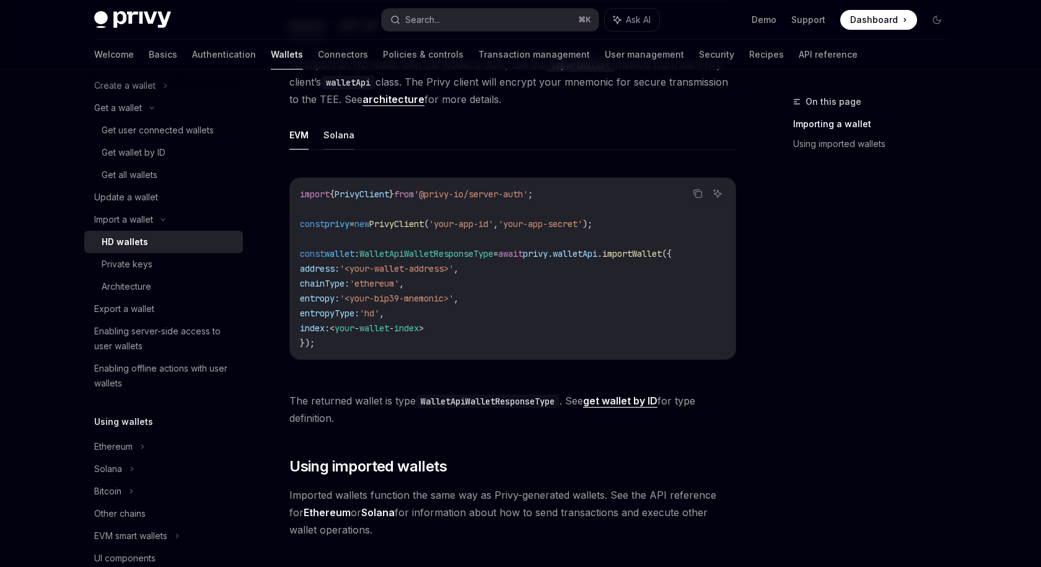
click at [332, 143] on button "Solana" at bounding box center [339, 134] width 31 height 29
click at [310, 138] on ul "EVM Solana" at bounding box center [513, 135] width 447 height 30
click at [301, 137] on button "EVM" at bounding box center [299, 134] width 19 height 29
click at [337, 132] on button "Solana" at bounding box center [339, 134] width 31 height 29
click at [289, 123] on div "Import a wallet HD wallets OpenAI Open in ChatGPT OpenAI Open in ChatGPT Privy …" at bounding box center [397, 214] width 684 height 1016
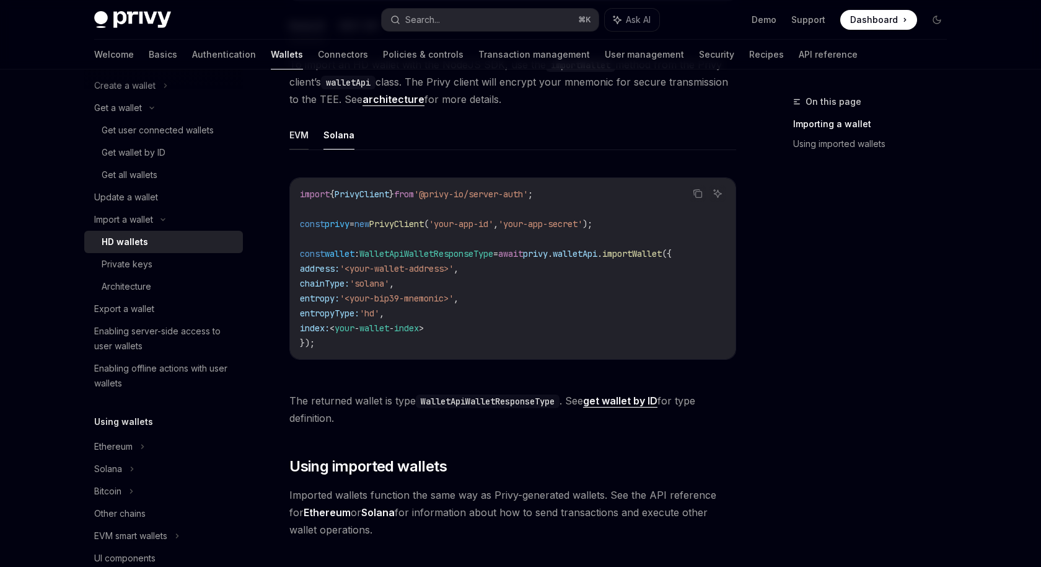
click at [305, 131] on button "EVM" at bounding box center [299, 134] width 19 height 29
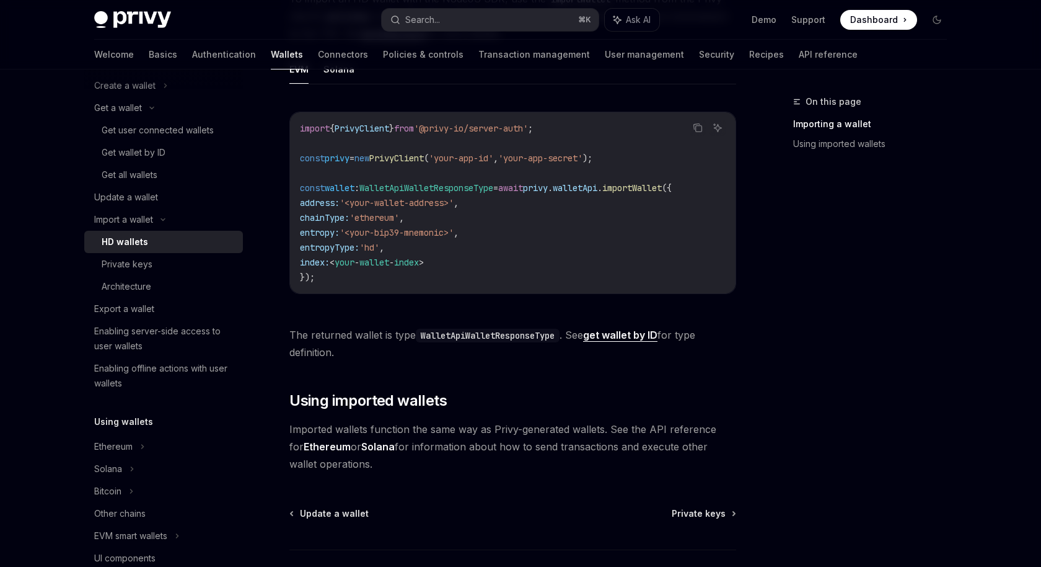
scroll to position [546, 0]
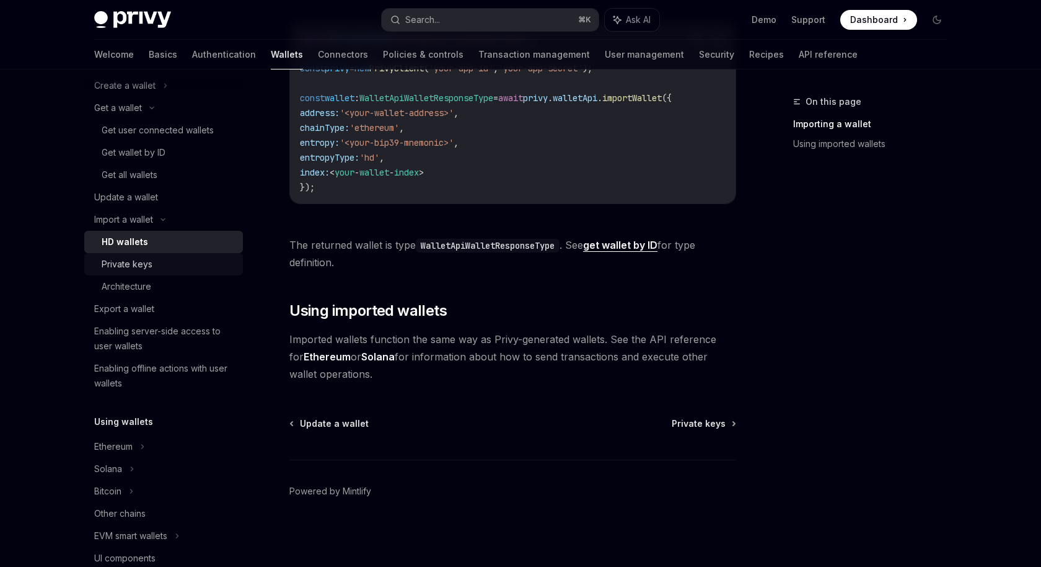
click at [172, 260] on div "Private keys" at bounding box center [169, 264] width 134 height 15
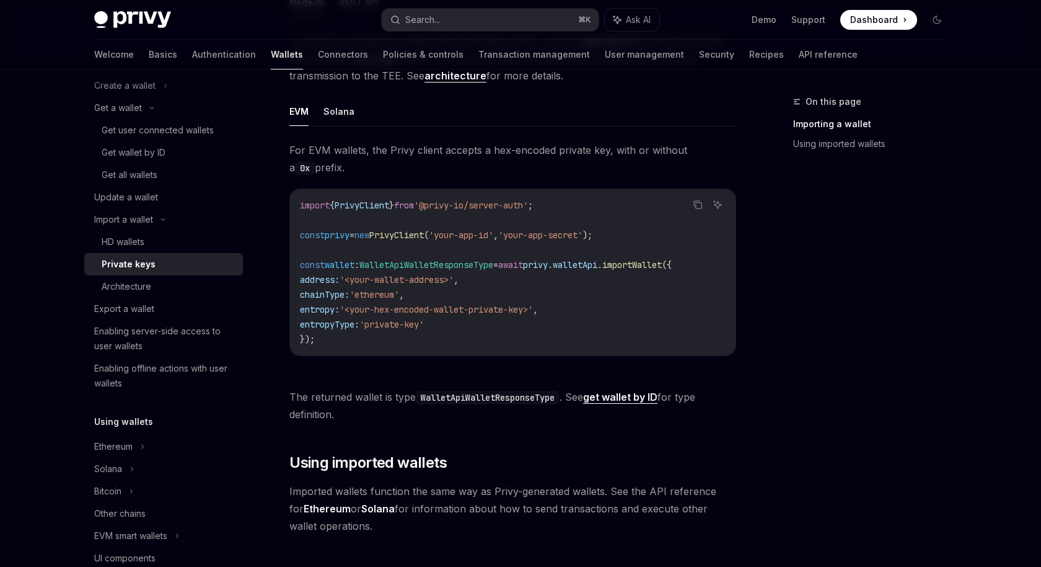
scroll to position [317, 0]
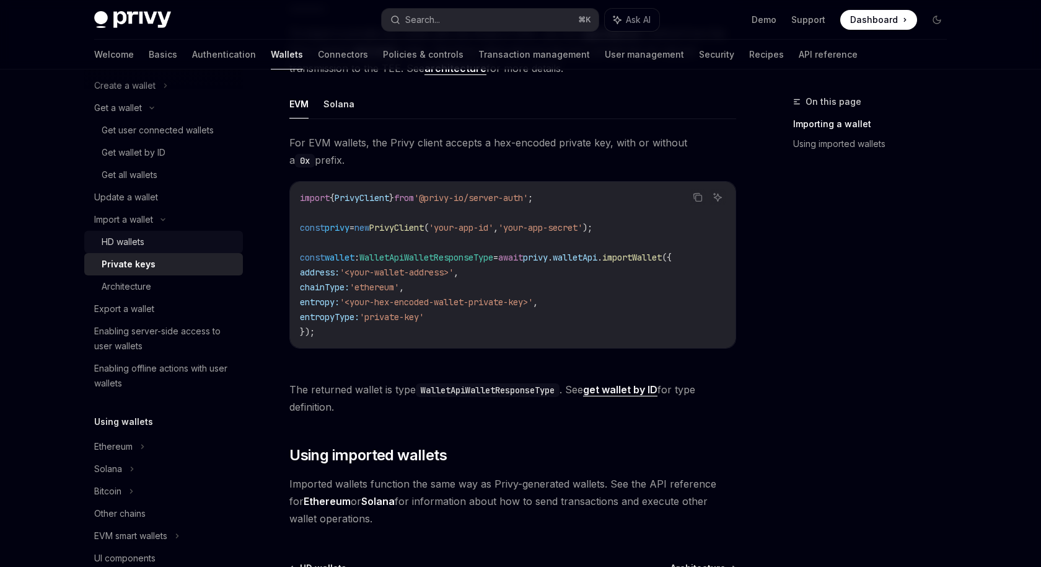
click at [133, 241] on div "HD wallets" at bounding box center [123, 241] width 43 height 15
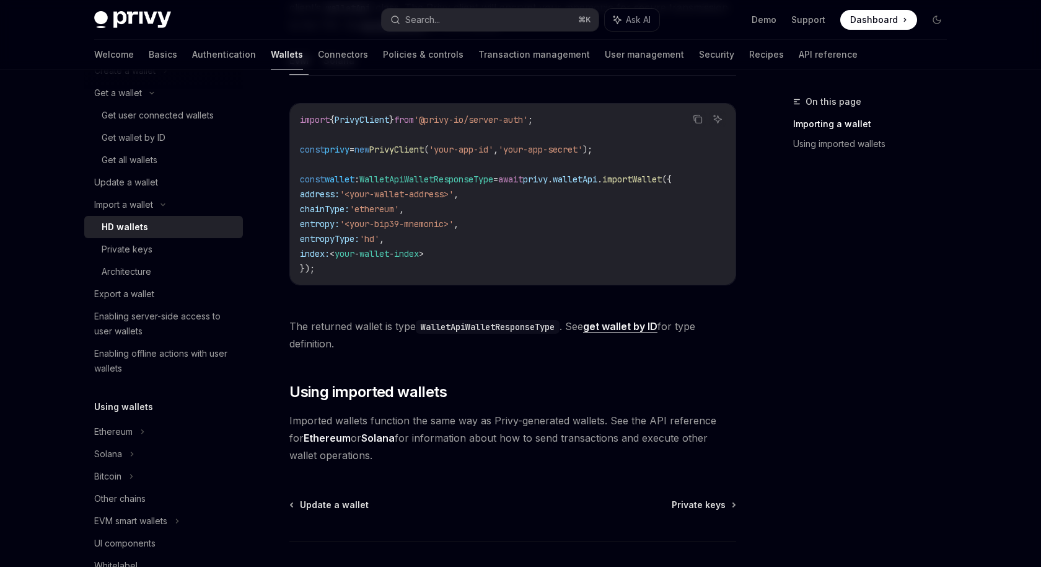
scroll to position [122, 0]
click at [143, 245] on div "Private keys" at bounding box center [127, 248] width 51 height 15
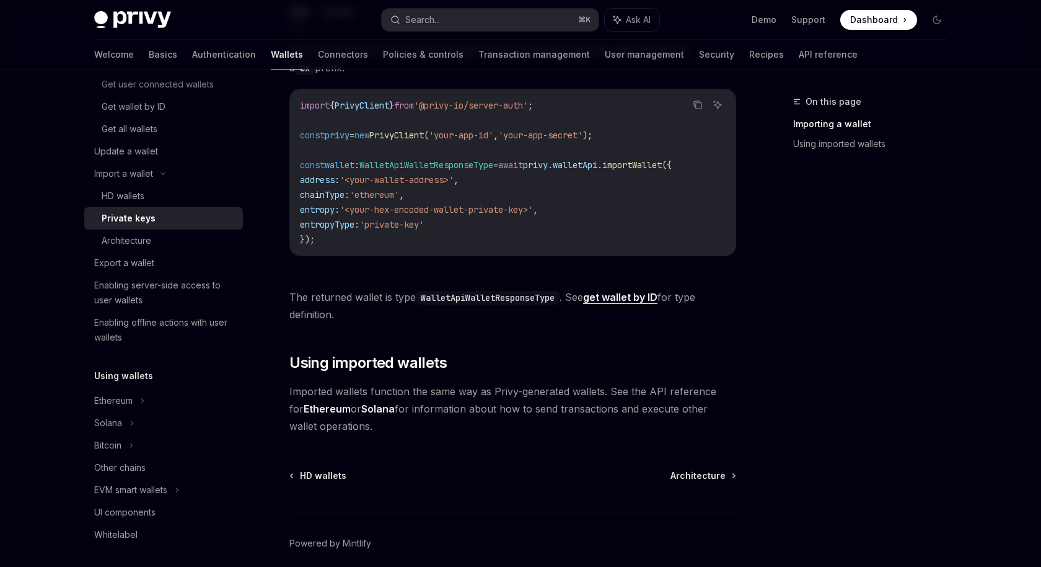
scroll to position [405, 0]
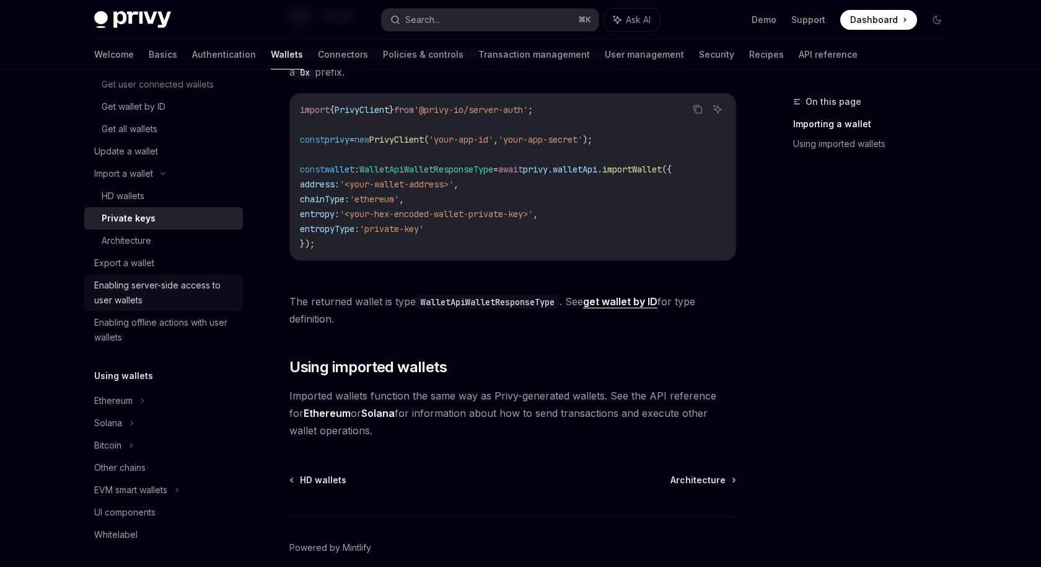
click at [195, 276] on link "Enabling server-side access to user wallets" at bounding box center [163, 292] width 159 height 37
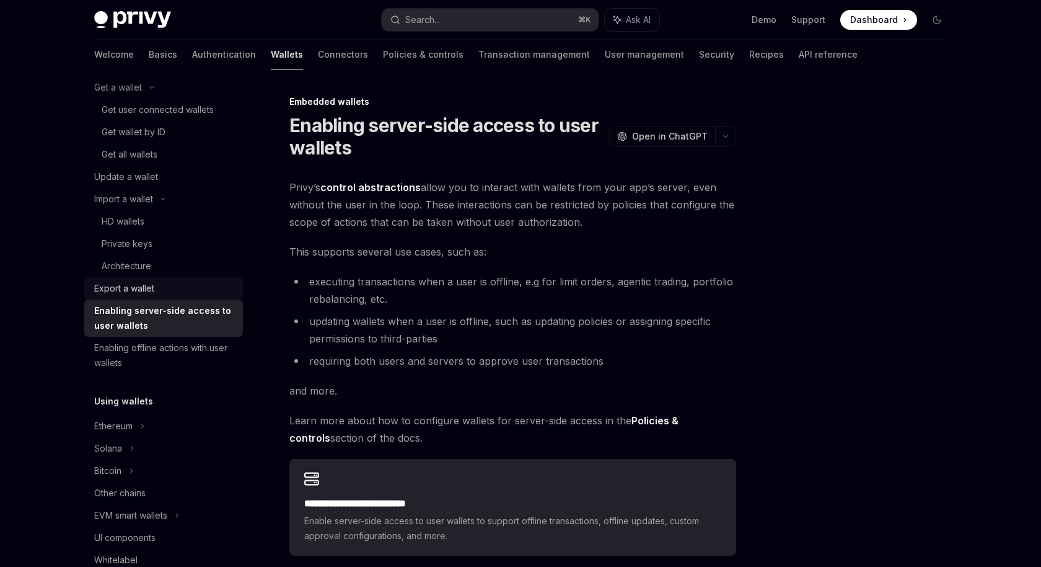
scroll to position [126, 0]
click at [156, 248] on div "Private keys" at bounding box center [169, 244] width 134 height 15
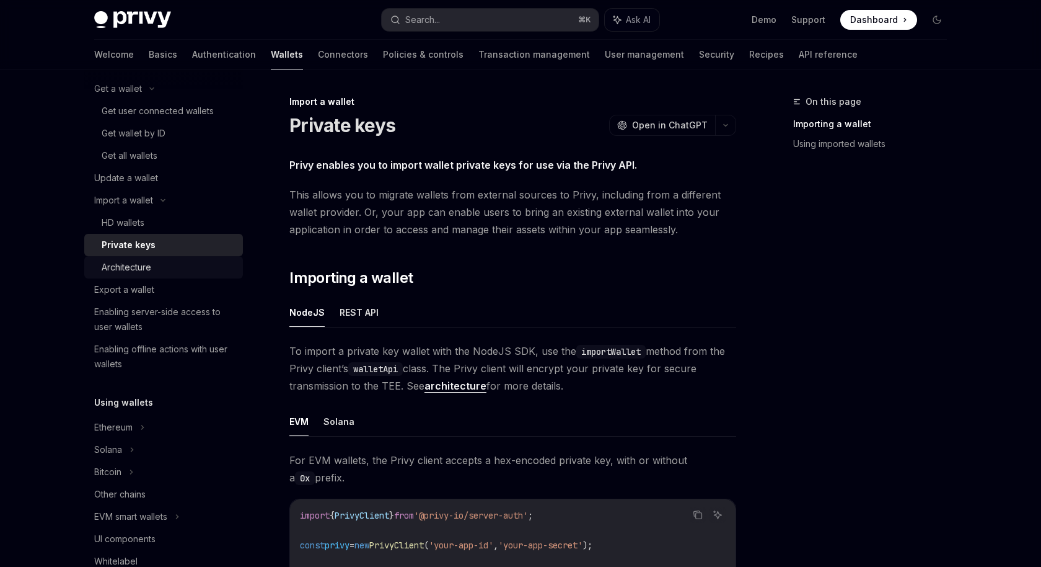
click at [151, 259] on link "Architecture" at bounding box center [163, 267] width 159 height 22
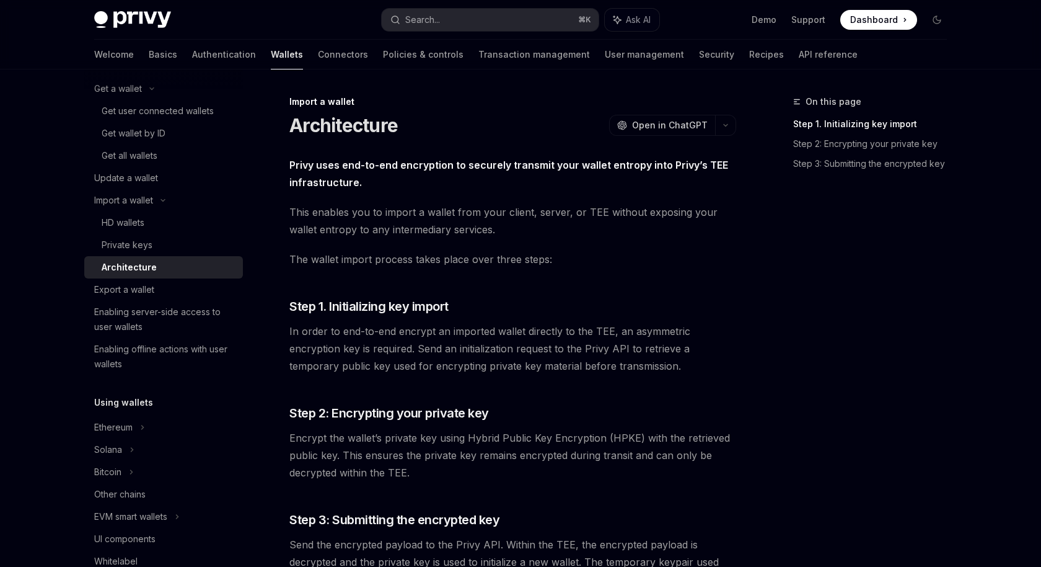
scroll to position [205, 0]
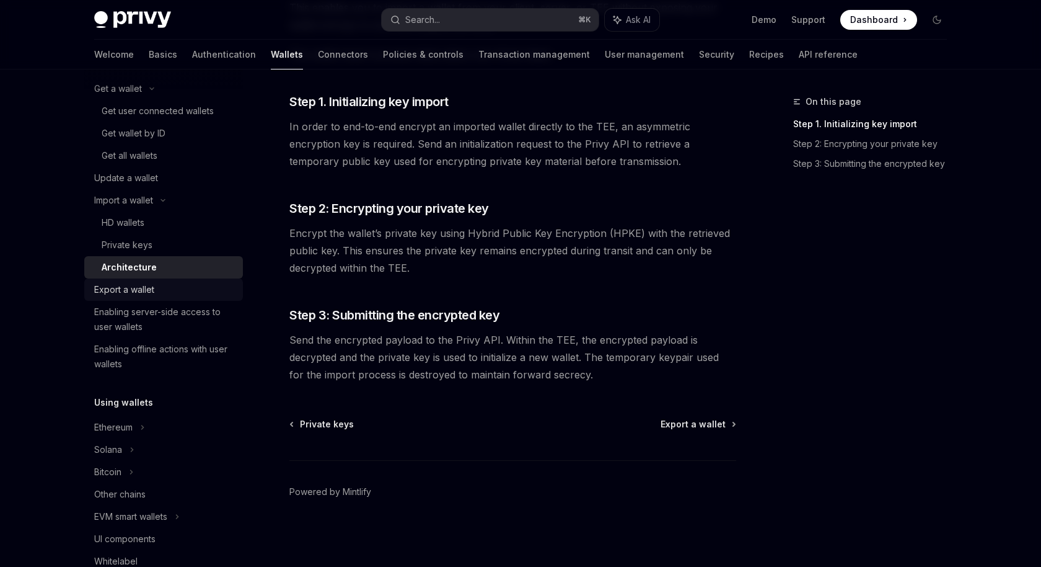
click at [165, 289] on div "Export a wallet" at bounding box center [164, 289] width 141 height 15
type textarea "*"
